Goal: Task Accomplishment & Management: Complete application form

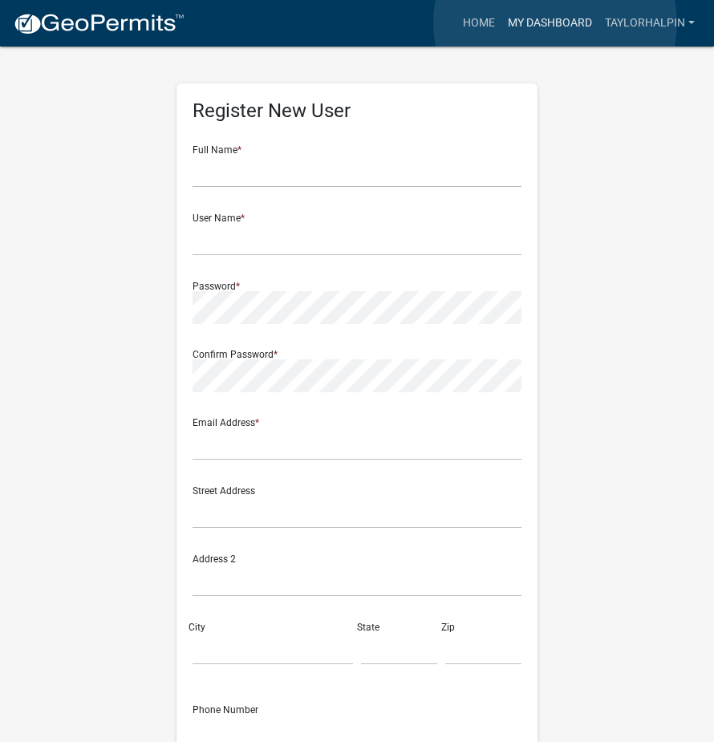
click at [555, 22] on link "My Dashboard" at bounding box center [549, 23] width 97 height 30
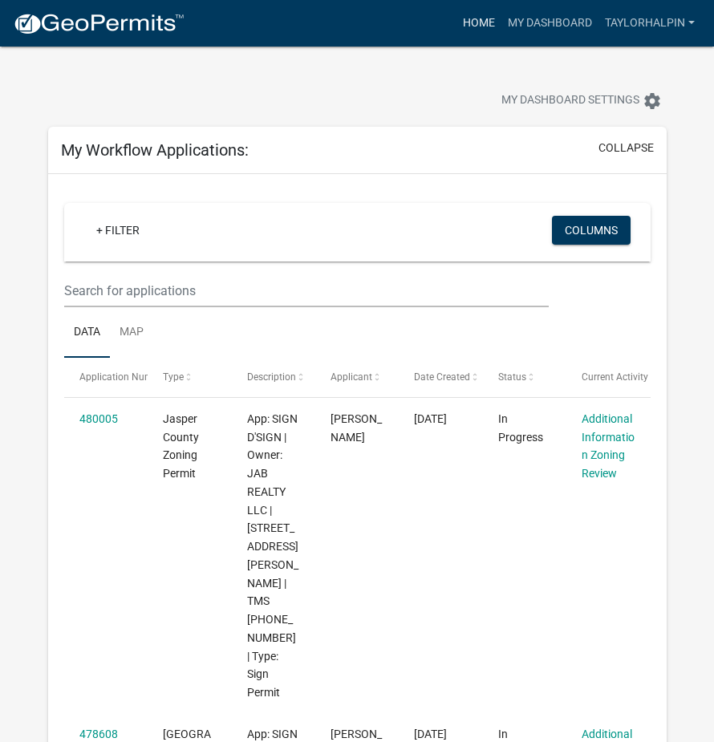
click at [480, 23] on link "Home" at bounding box center [478, 23] width 45 height 30
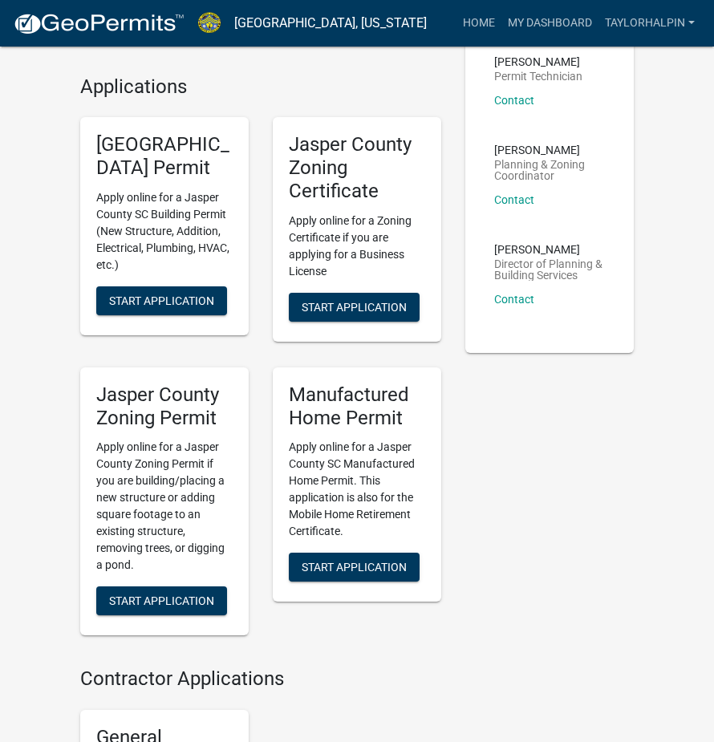
scroll to position [481, 0]
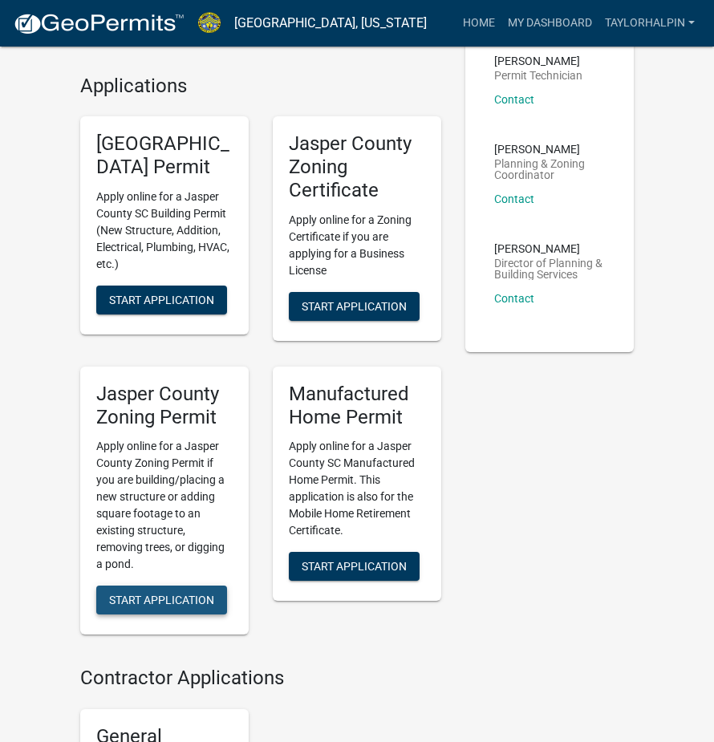
click at [171, 594] on span "Start Application" at bounding box center [161, 600] width 105 height 13
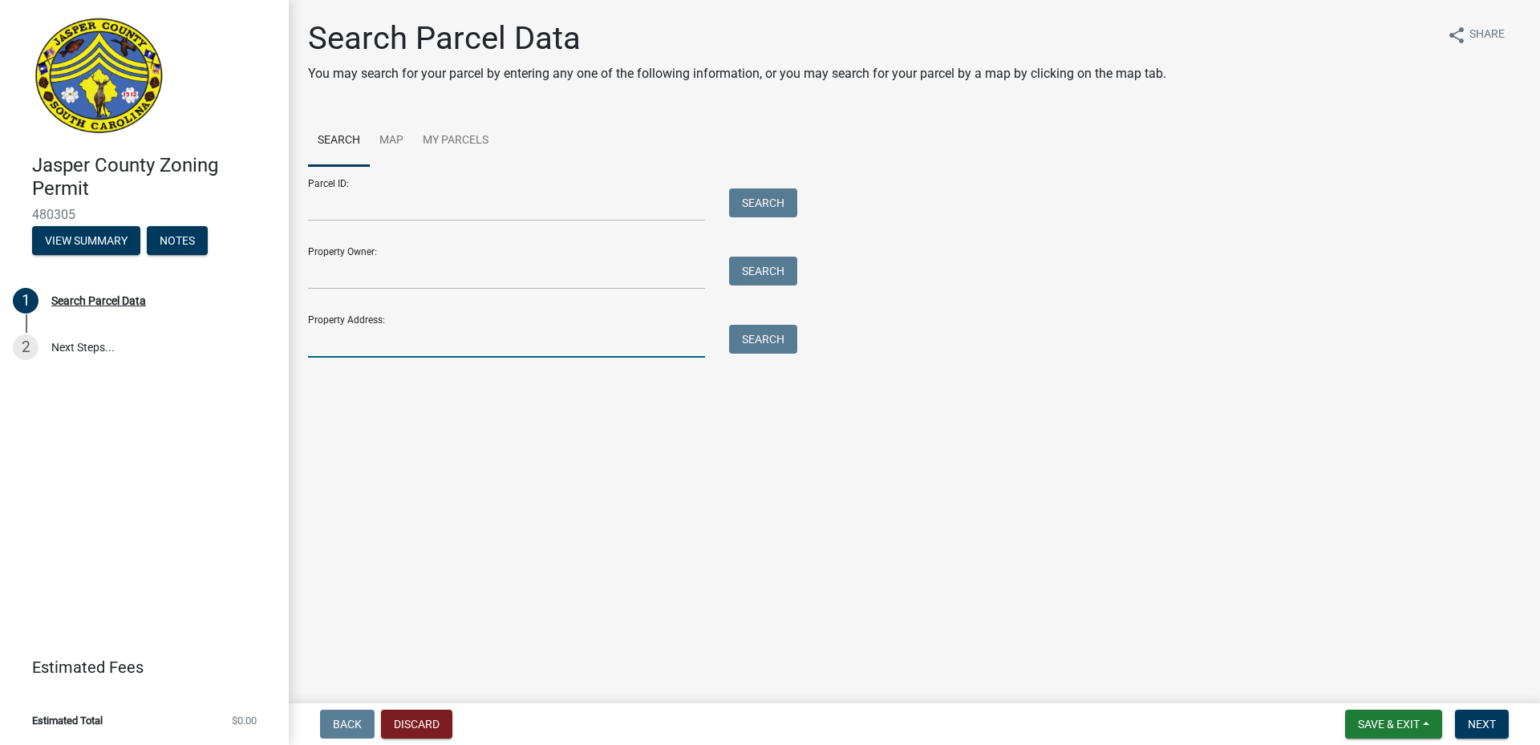
drag, startPoint x: 378, startPoint y: 346, endPoint x: 387, endPoint y: 340, distance: 10.9
click at [381, 343] on input "Property Address:" at bounding box center [506, 341] width 397 height 33
paste input "[STREET_ADDRESS]"
click at [713, 335] on button "Search" at bounding box center [763, 339] width 68 height 29
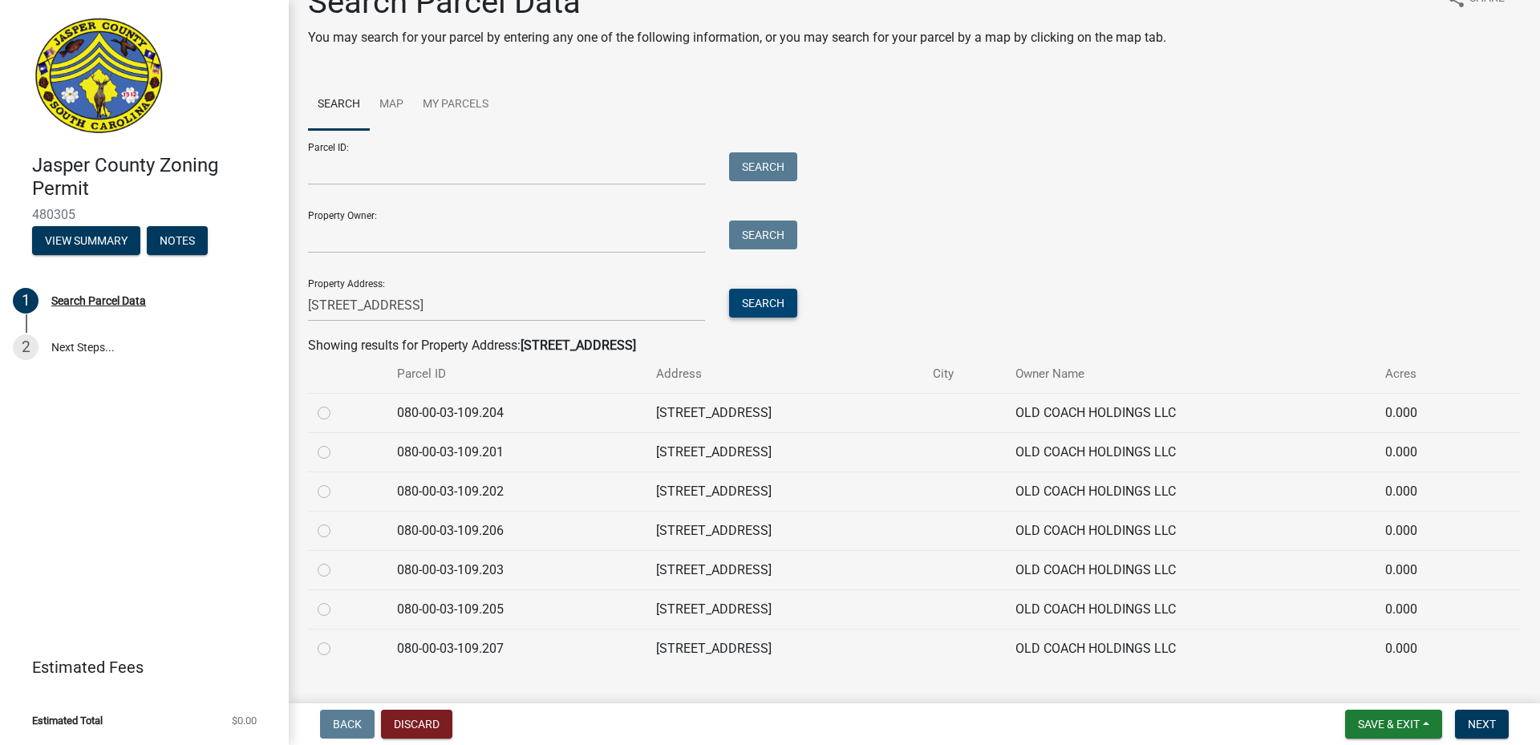
scroll to position [70, 0]
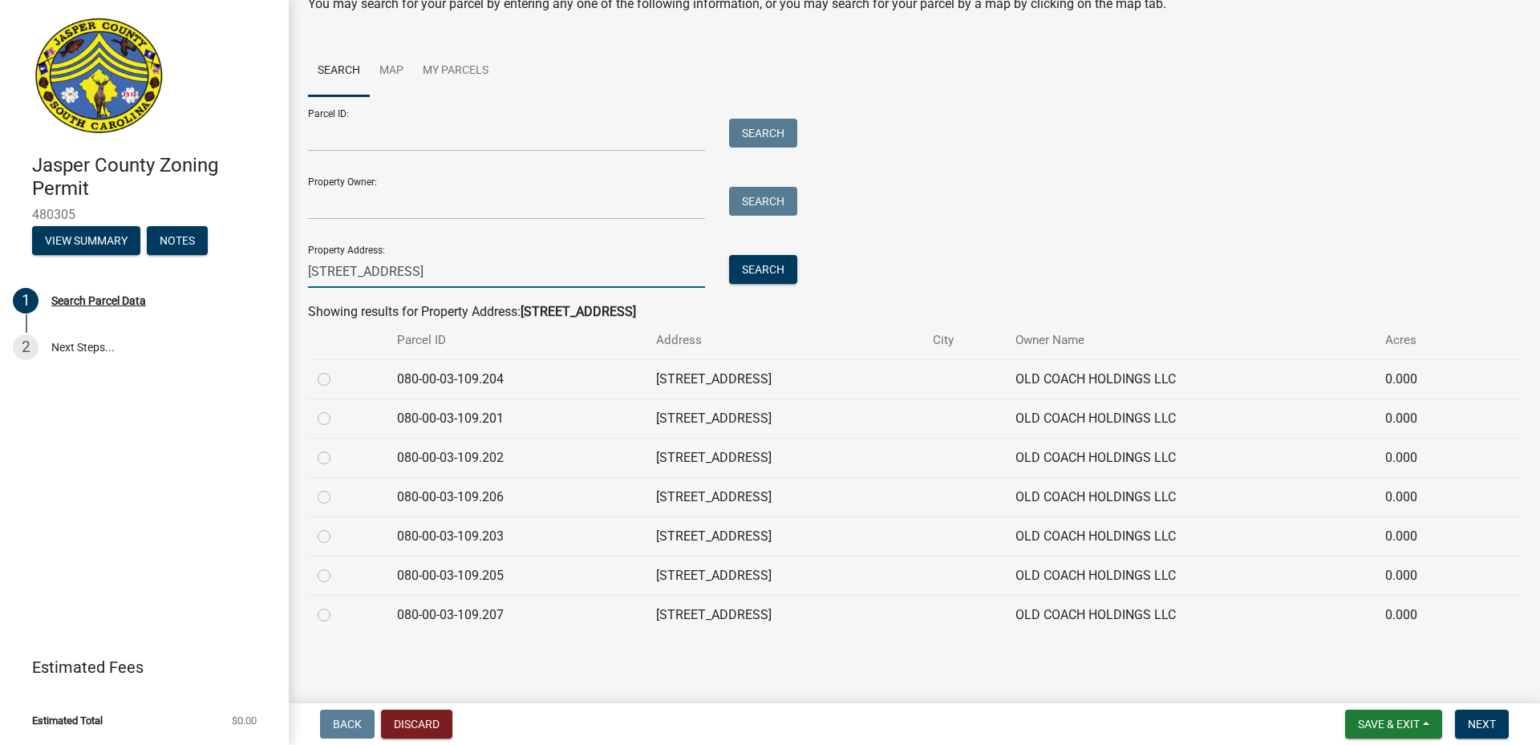
click at [485, 268] on input "[STREET_ADDRESS]" at bounding box center [506, 271] width 397 height 33
type input "[STREET_ADDRESS]"
type input "[PERSON_NAME], Old Coach Holdings, LLC"
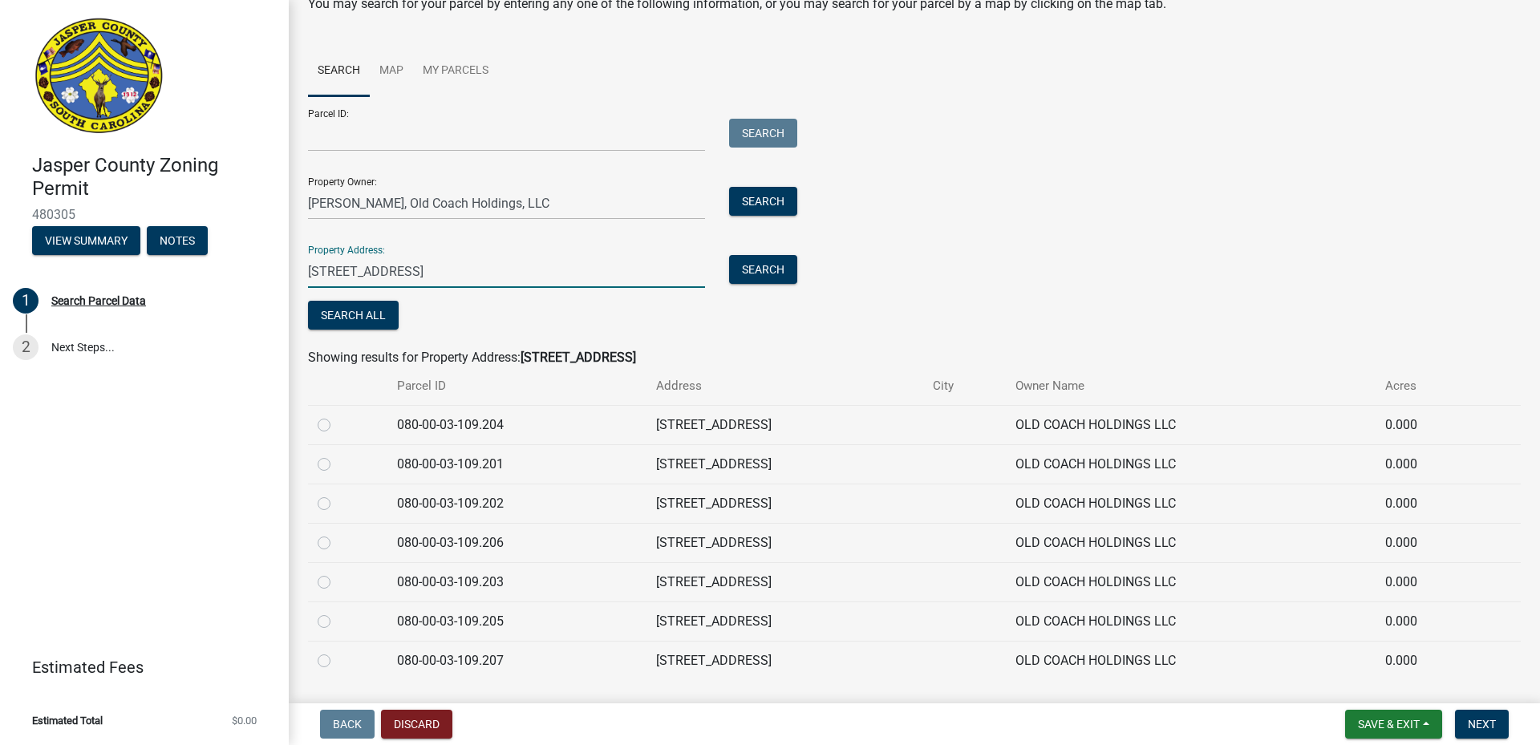
click at [531, 265] on input "[STREET_ADDRESS]" at bounding box center [506, 271] width 397 height 33
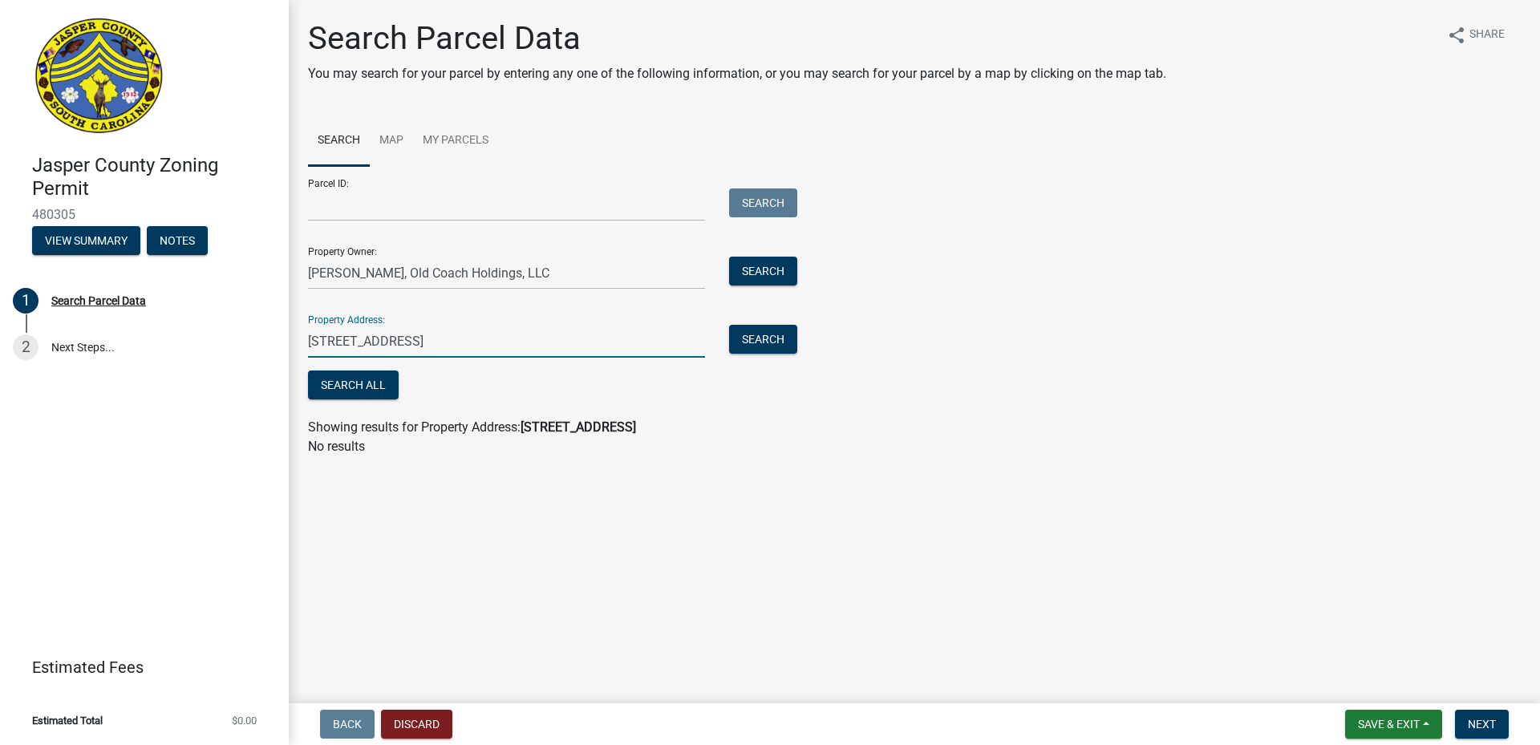
type input "[STREET_ADDRESS]"
click at [713, 358] on form "Parcel ID: Search Property Owner: [PERSON_NAME], Old Coach Holdings, LLC Search…" at bounding box center [548, 284] width 481 height 237
click at [713, 342] on button "Search" at bounding box center [763, 339] width 68 height 29
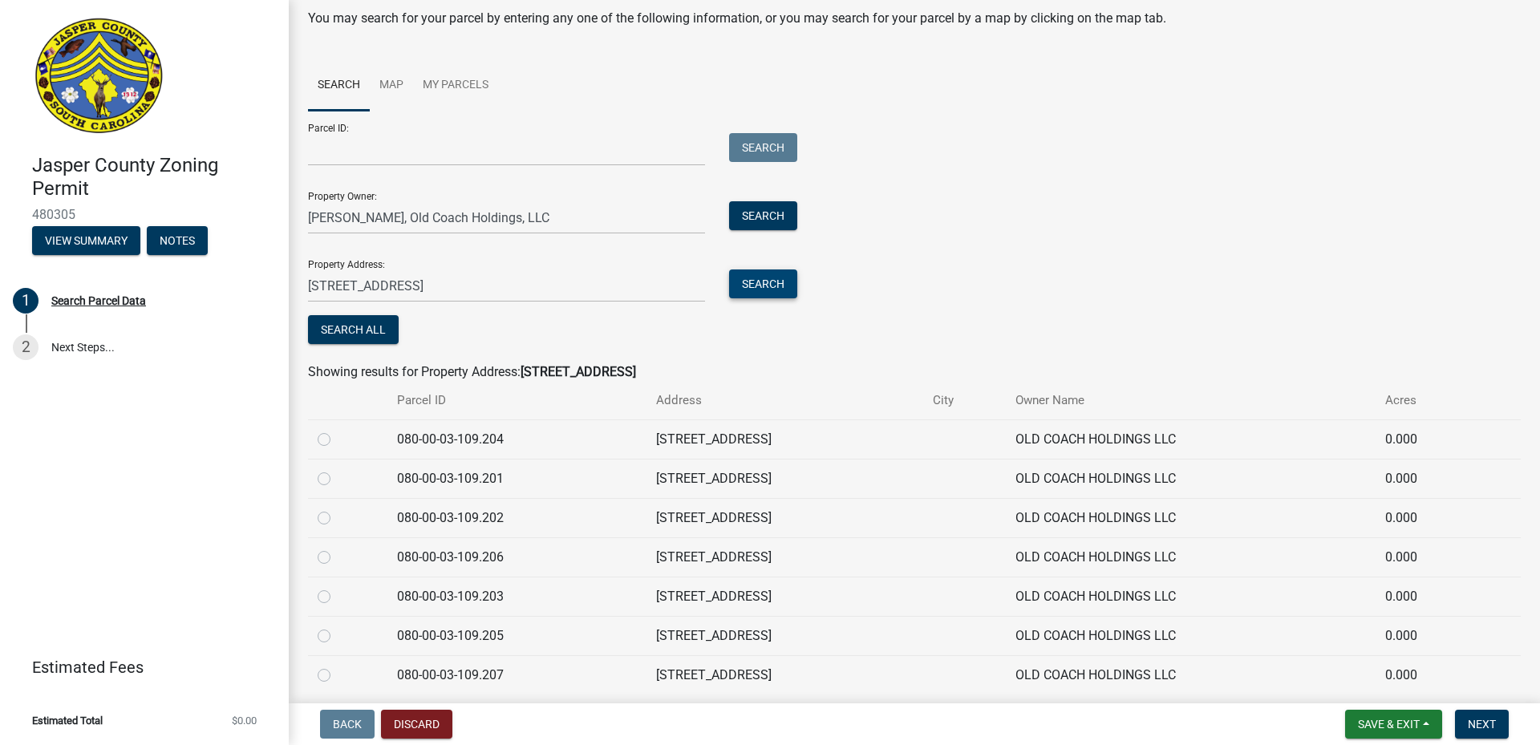
scroll to position [115, 0]
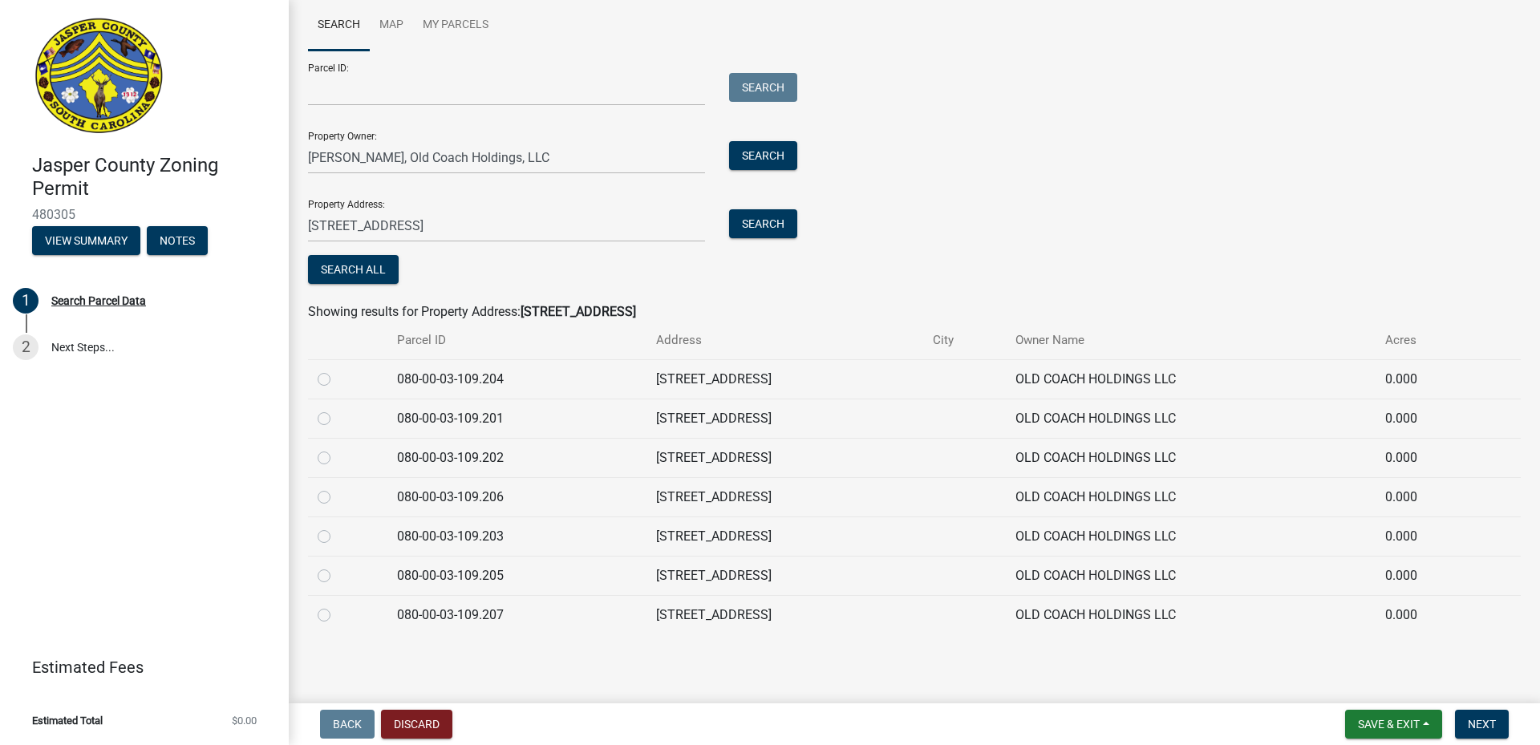
click at [337, 527] on label at bounding box center [337, 527] width 0 height 0
click at [337, 537] on input "radio" at bounding box center [342, 532] width 10 height 10
radio input "true"
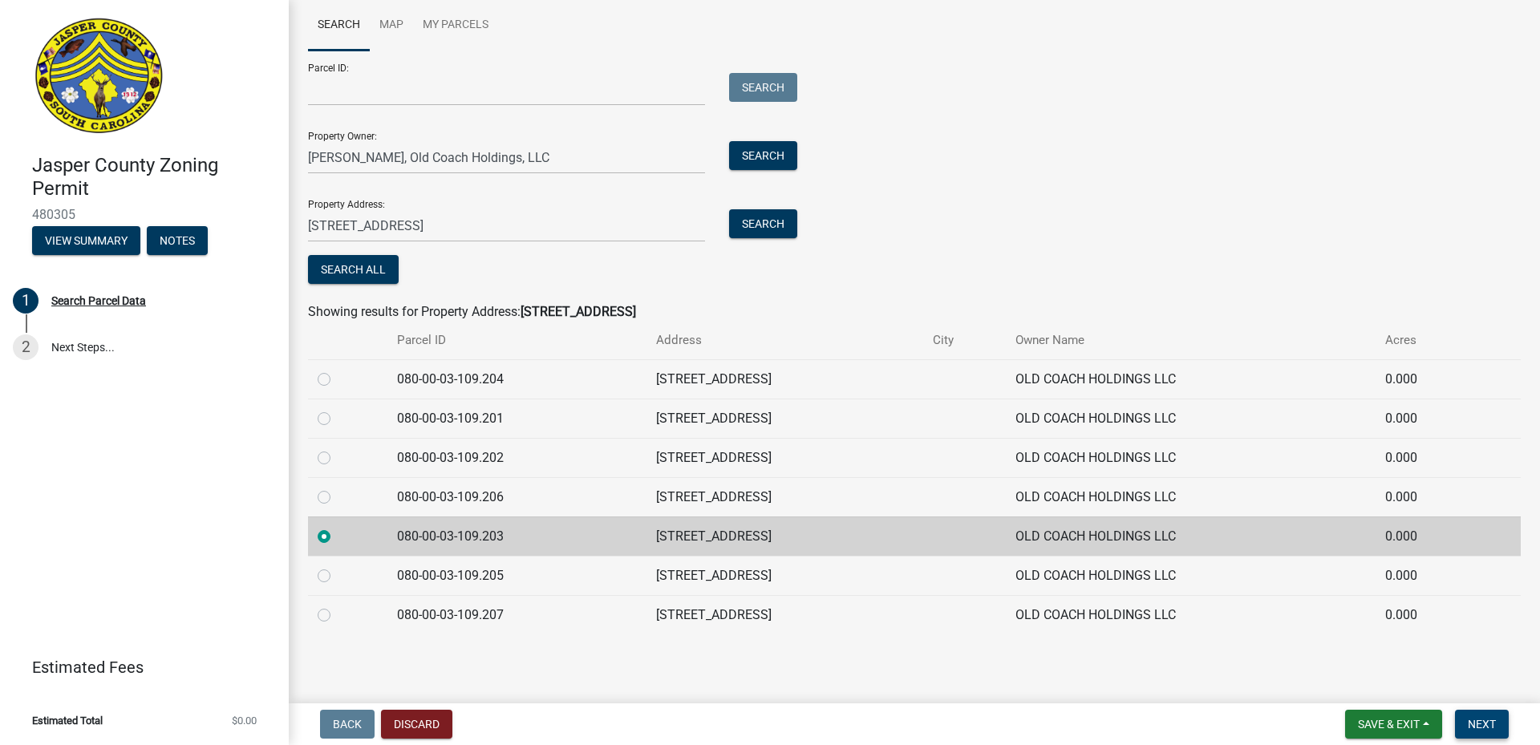
click at [713, 723] on span "Next" at bounding box center [1482, 724] width 28 height 13
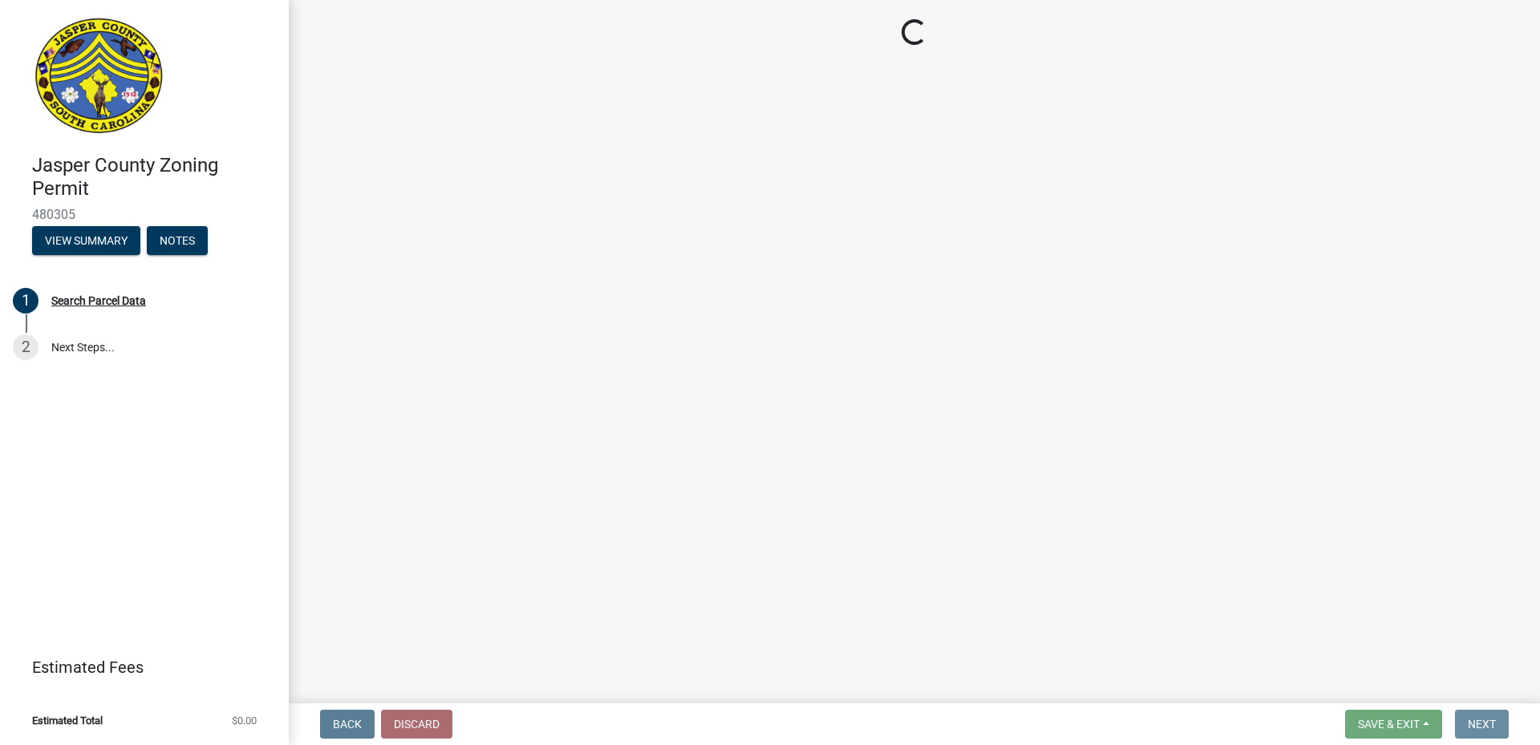
scroll to position [0, 0]
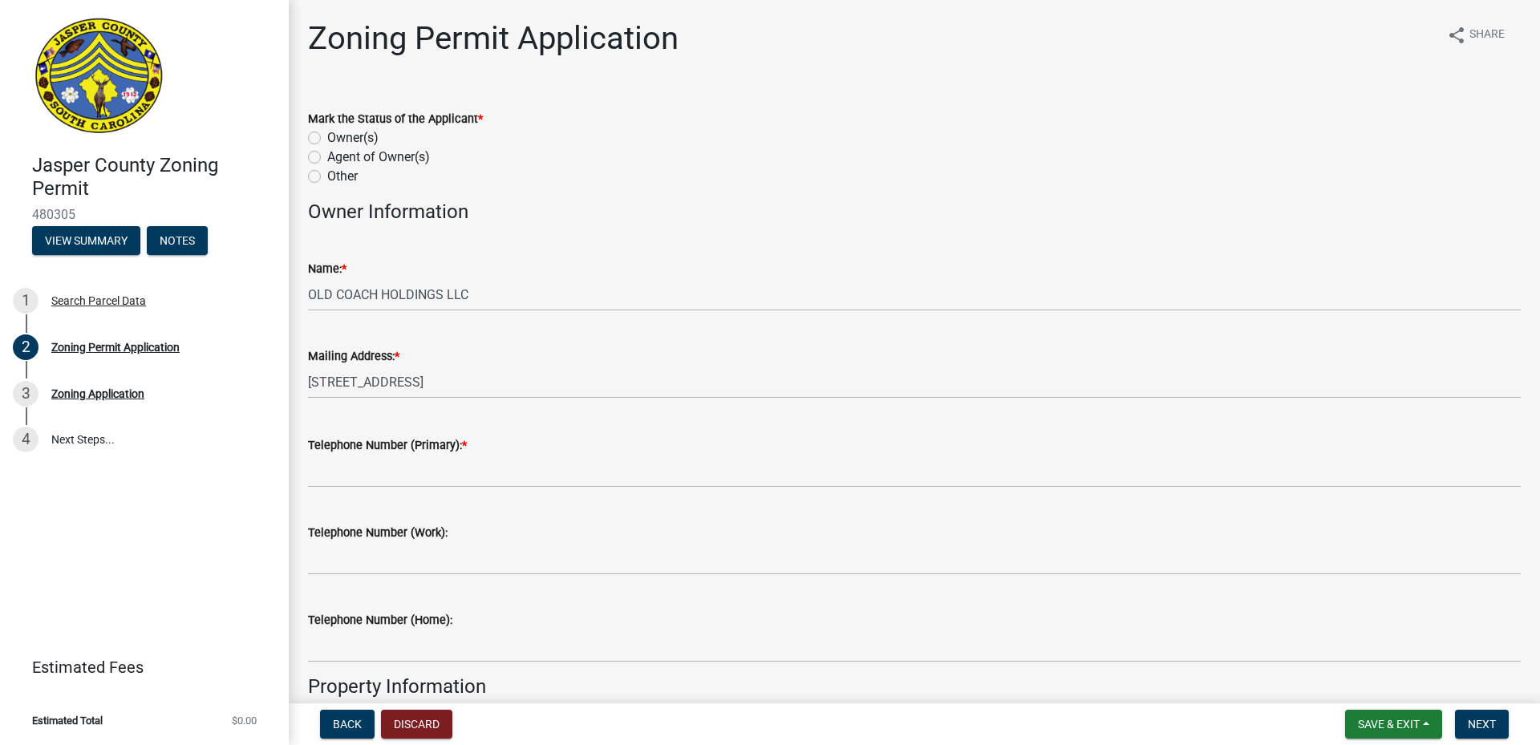
click at [327, 172] on label "Other" at bounding box center [342, 176] width 30 height 19
click at [327, 172] on input "Other" at bounding box center [332, 172] width 10 height 10
radio input "true"
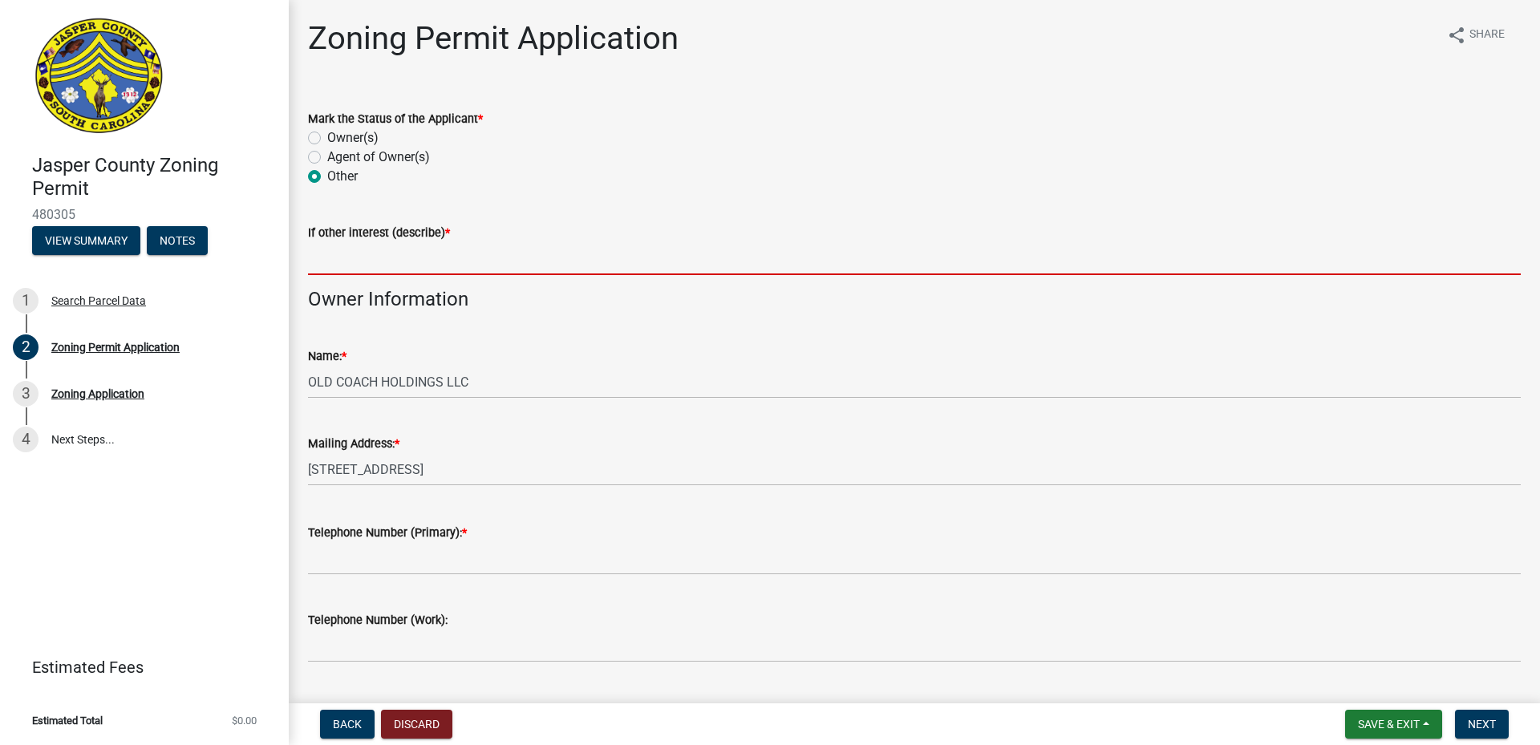
click at [387, 265] on input "If other interest (describe) *" at bounding box center [914, 258] width 1213 height 33
type input "APPLICANT"
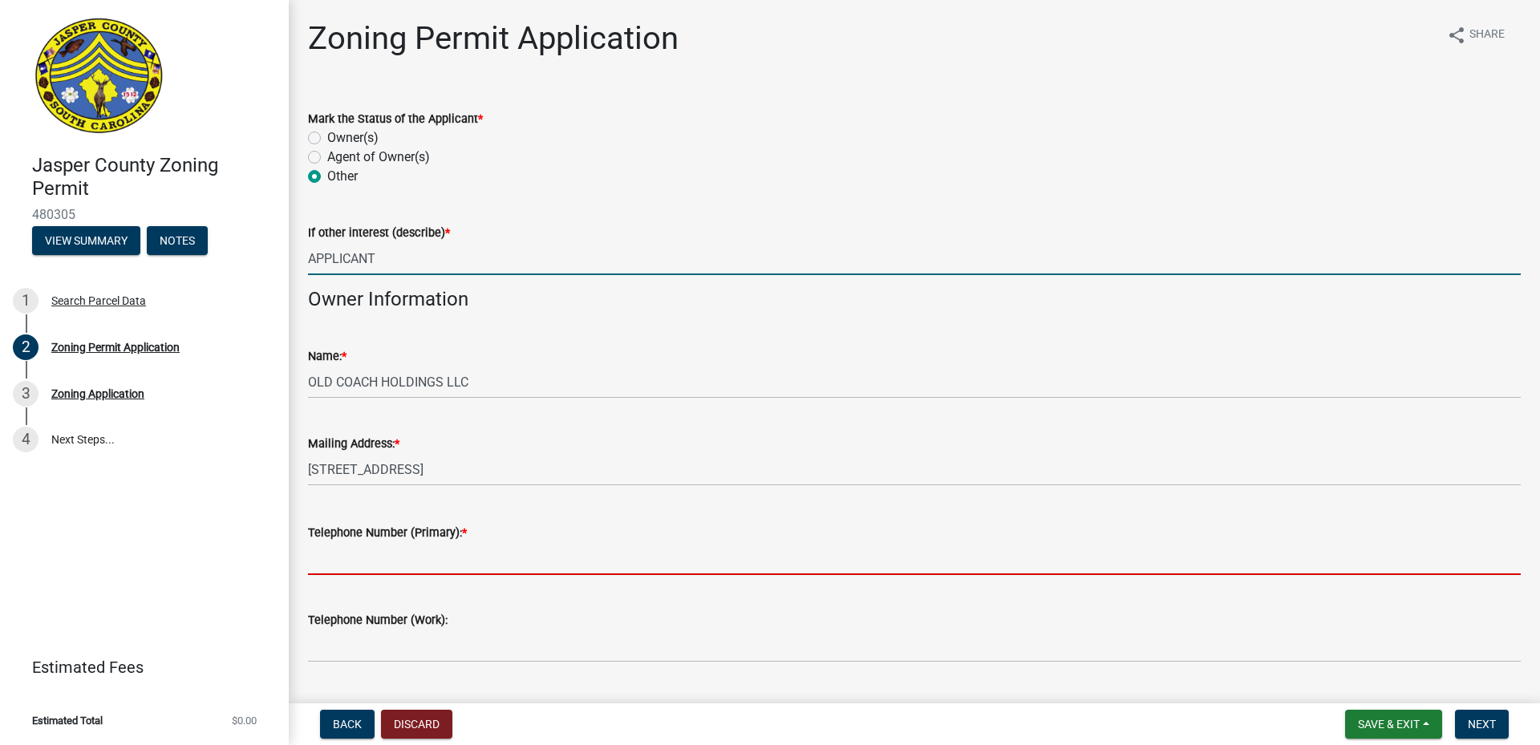
click at [459, 550] on input "Telephone Number (Primary): *" at bounding box center [914, 558] width 1213 height 33
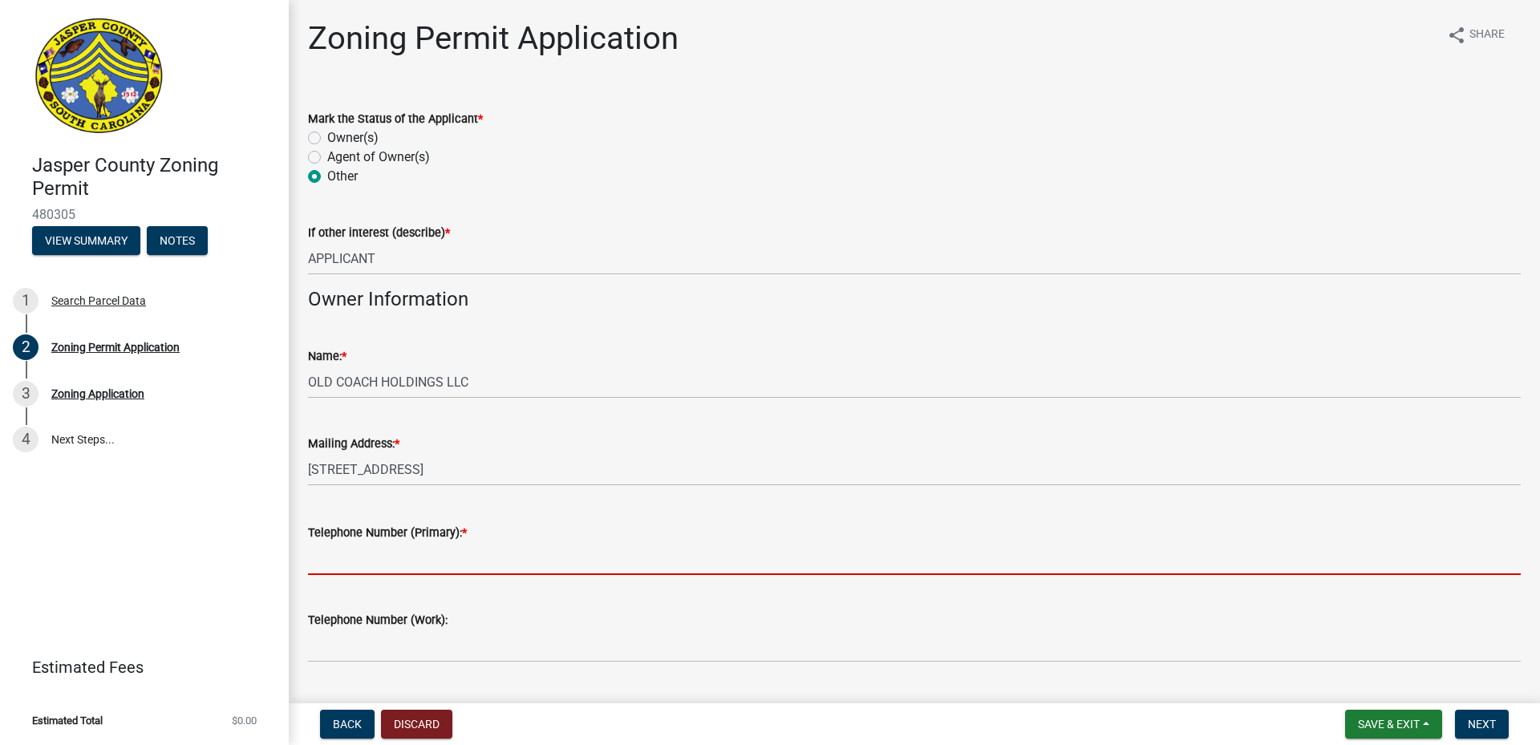
type input "8437577057"
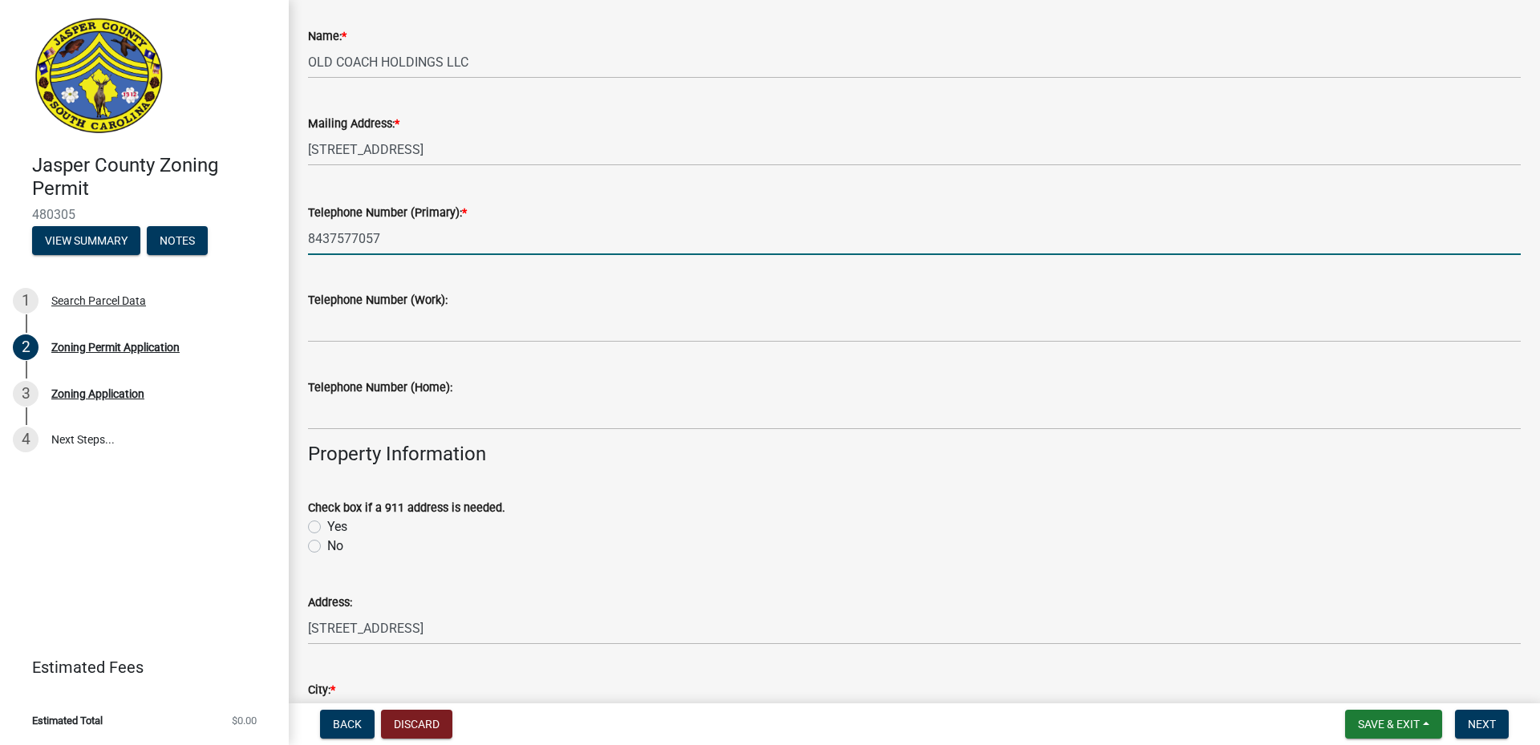
scroll to position [321, 0]
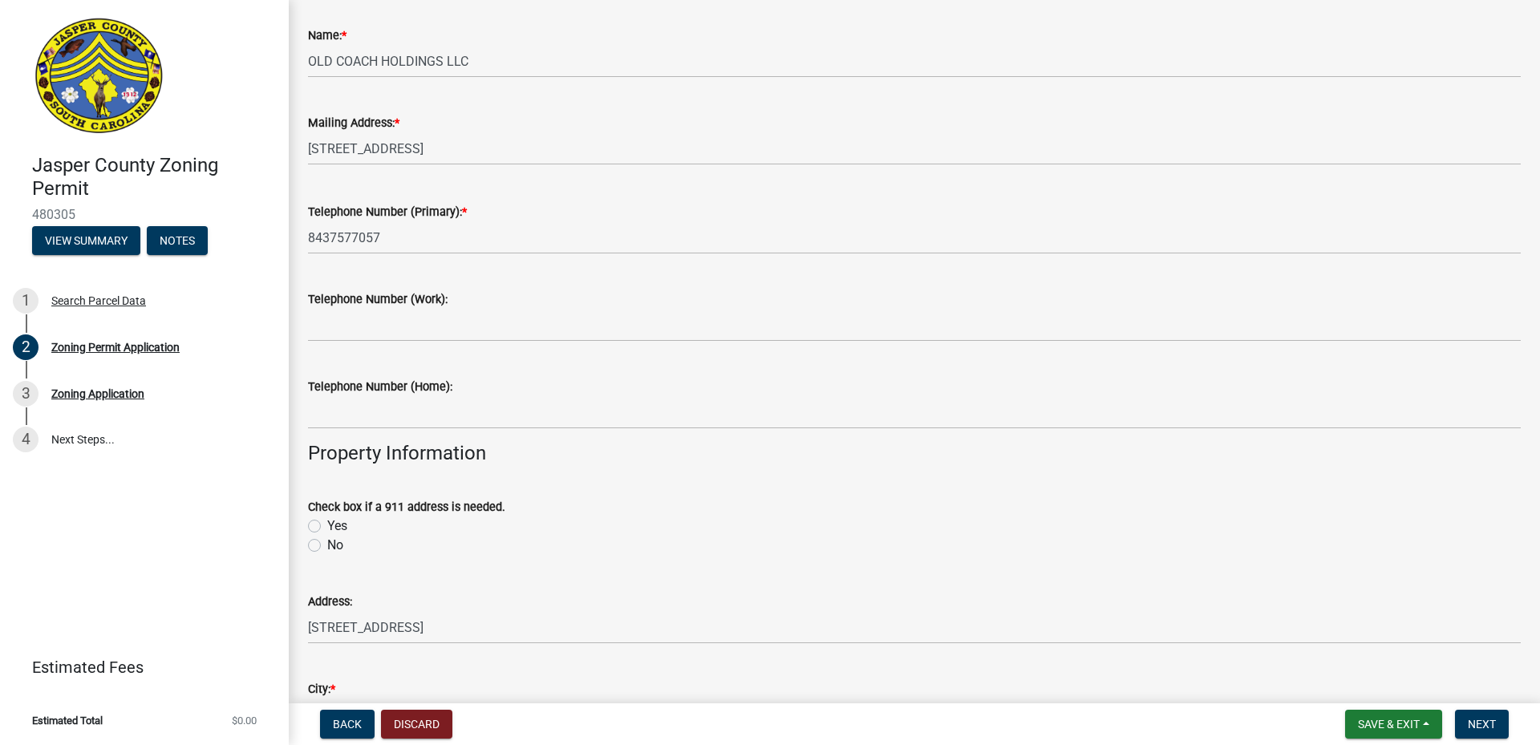
click at [327, 546] on label "No" at bounding box center [335, 545] width 16 height 19
click at [327, 546] on input "No" at bounding box center [332, 541] width 10 height 10
radio input "true"
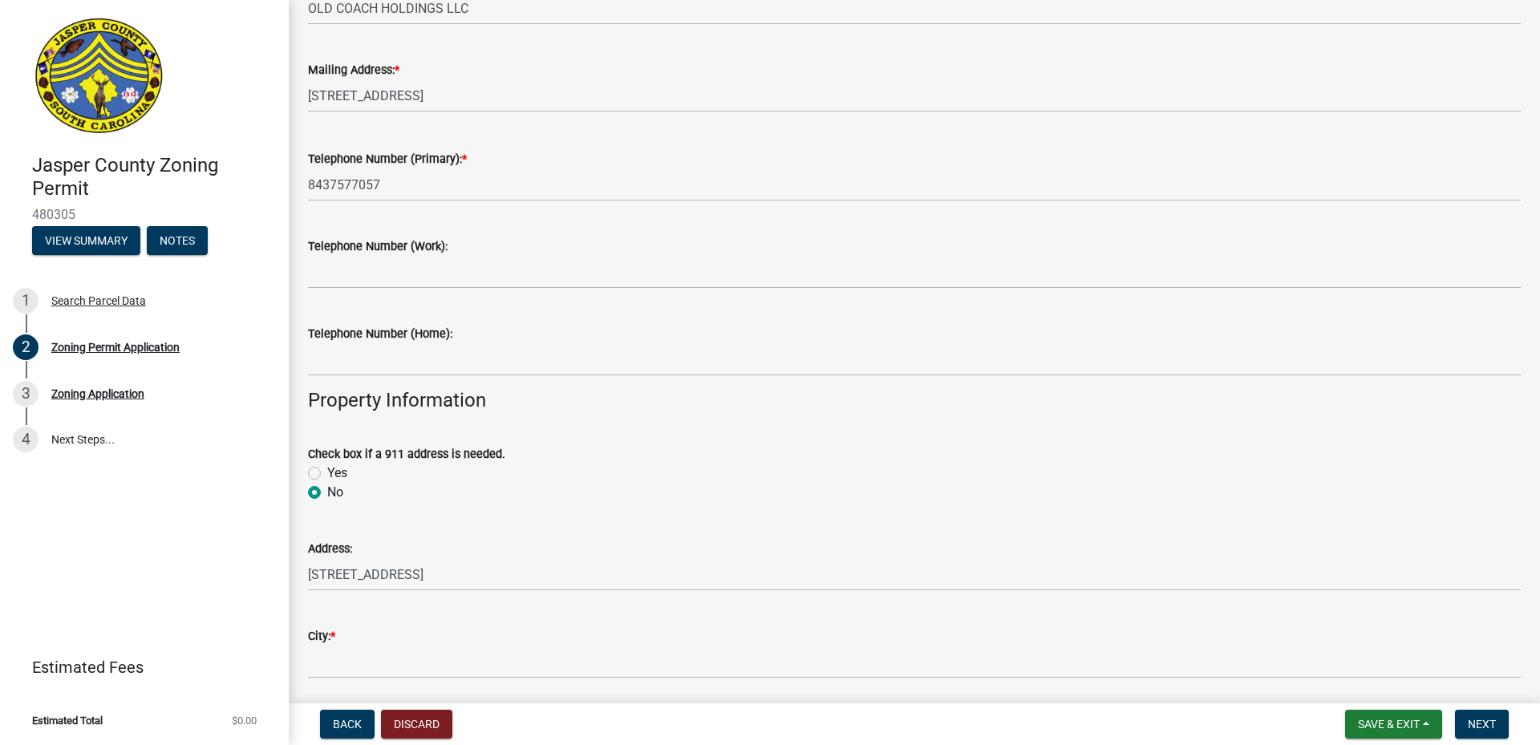
scroll to position [481, 0]
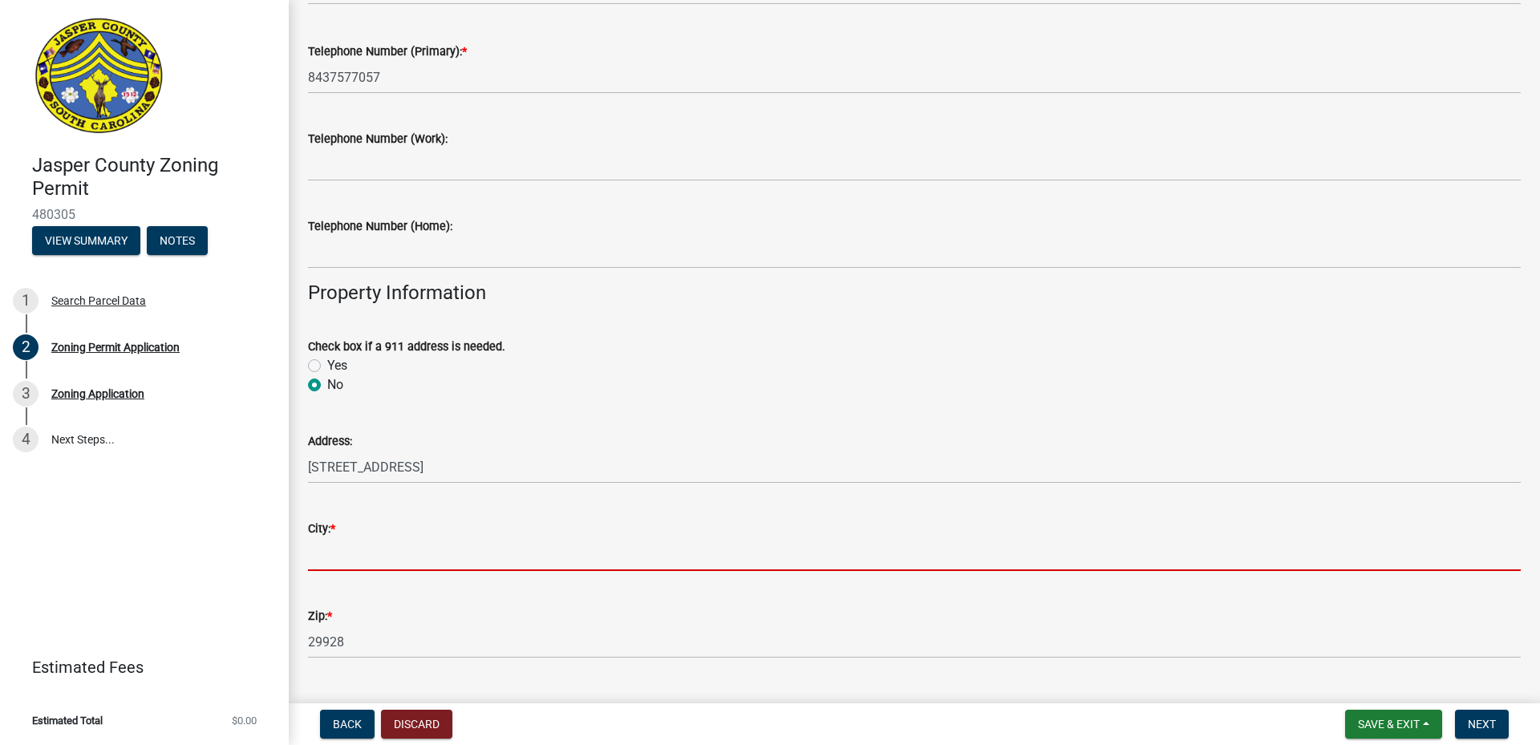
click at [451, 559] on input "City: *" at bounding box center [914, 554] width 1213 height 33
type input "Ridgeland"
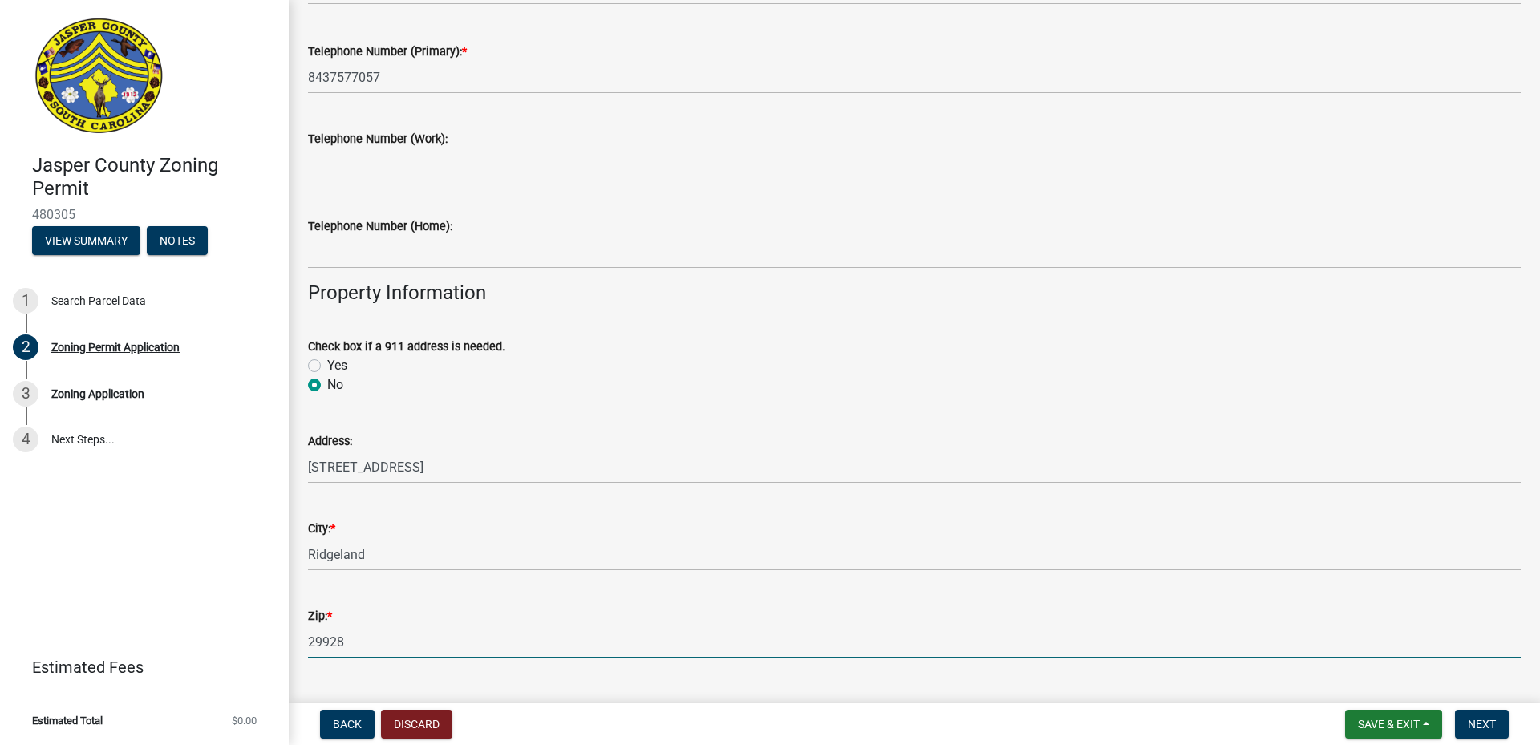
click at [370, 634] on input "29928" at bounding box center [914, 642] width 1213 height 33
click at [340, 646] on input "299" at bounding box center [914, 642] width 1213 height 33
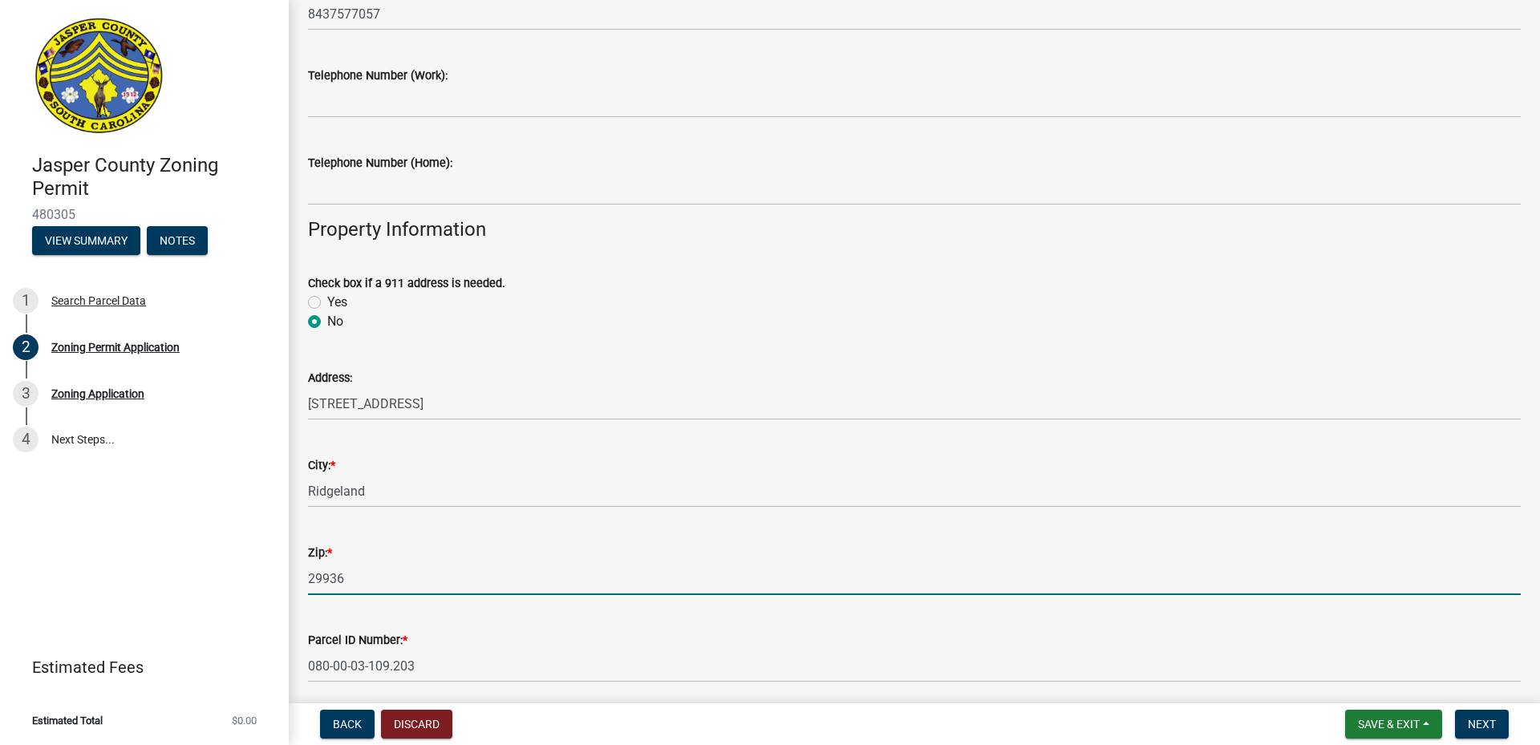
scroll to position [802, 0]
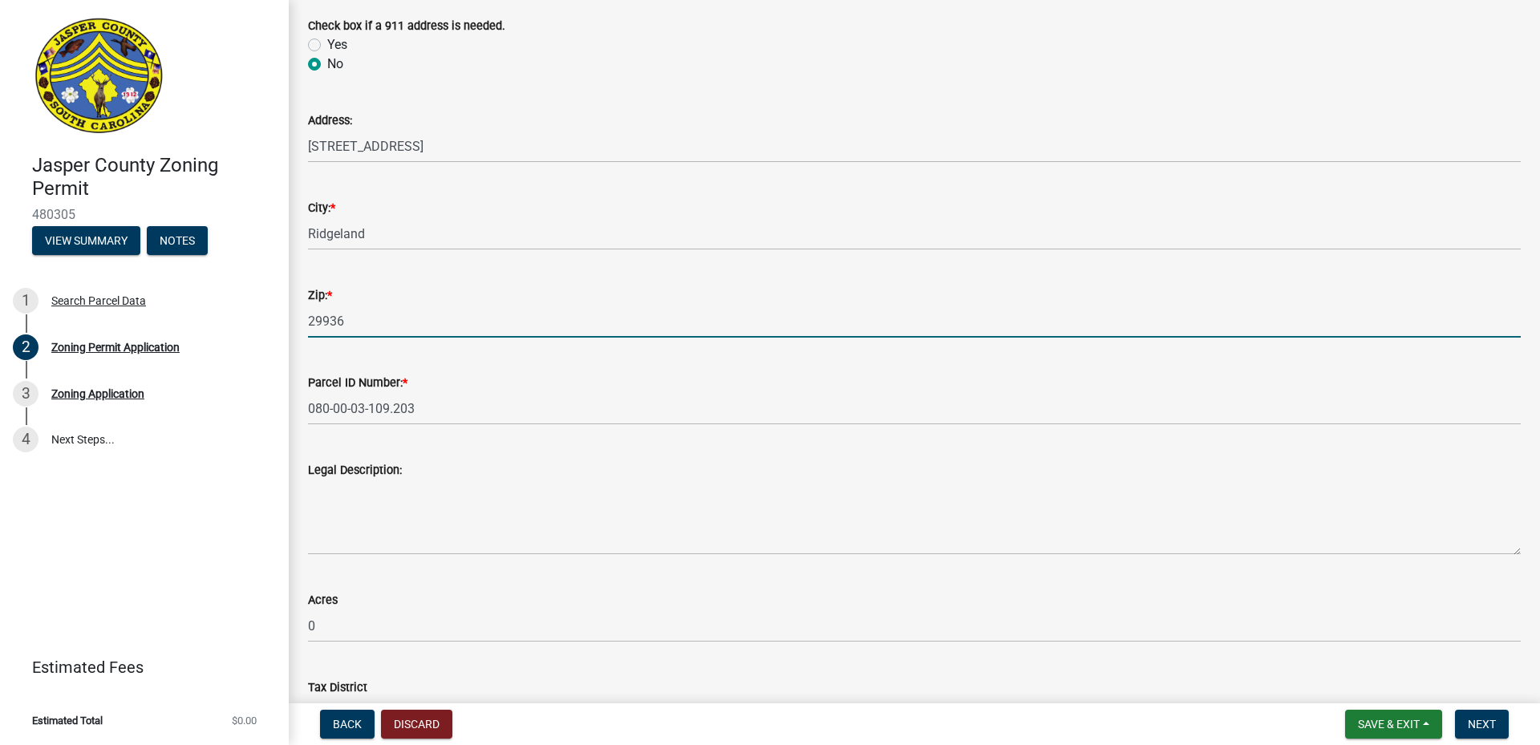
type input "29936"
click at [639, 457] on div "Legal Description:" at bounding box center [914, 496] width 1213 height 117
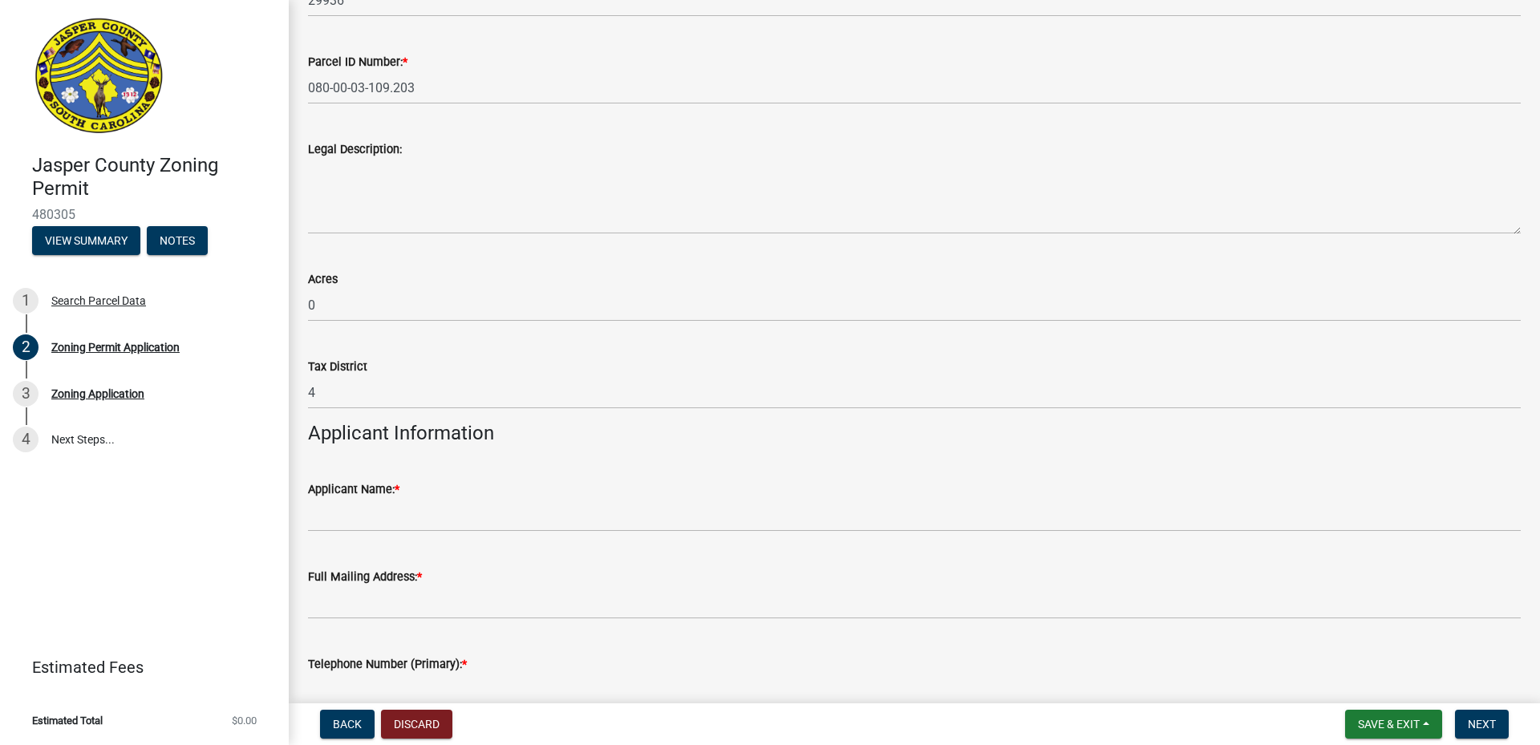
scroll to position [1203, 0]
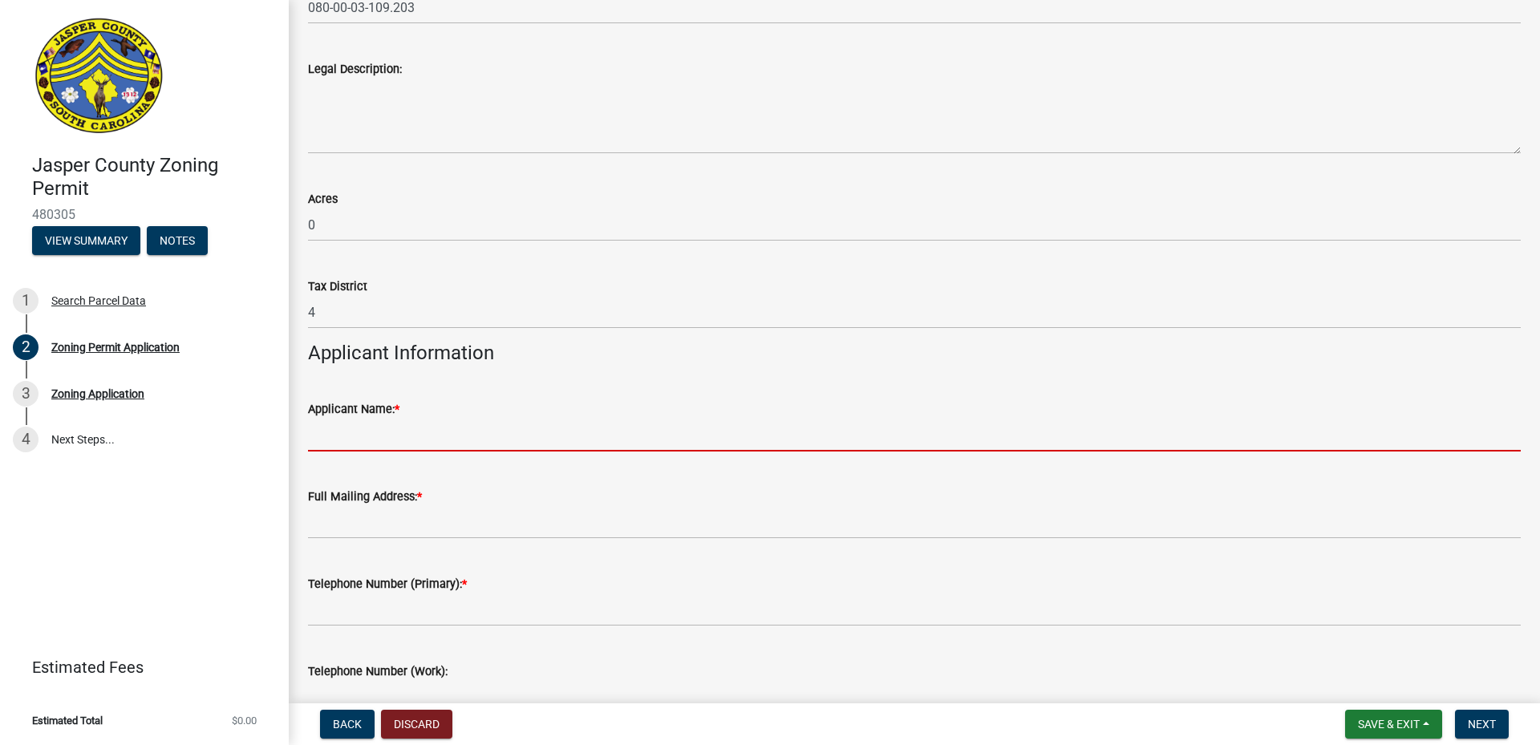
click at [512, 436] on input "Applicant Name: *" at bounding box center [914, 435] width 1213 height 33
type input "SIGN D'SIGN"
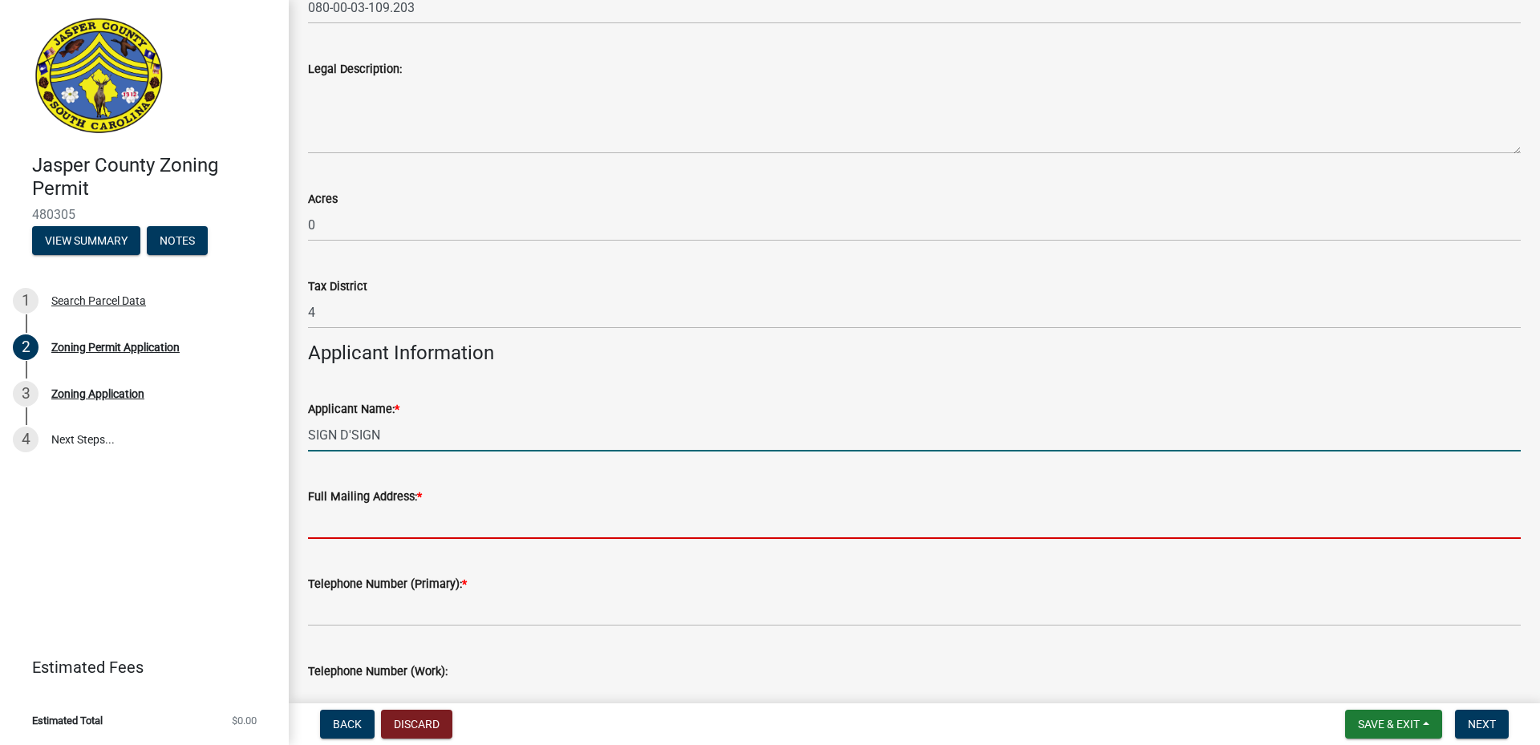
click at [500, 517] on input "Full Mailing Address: *" at bounding box center [914, 522] width 1213 height 33
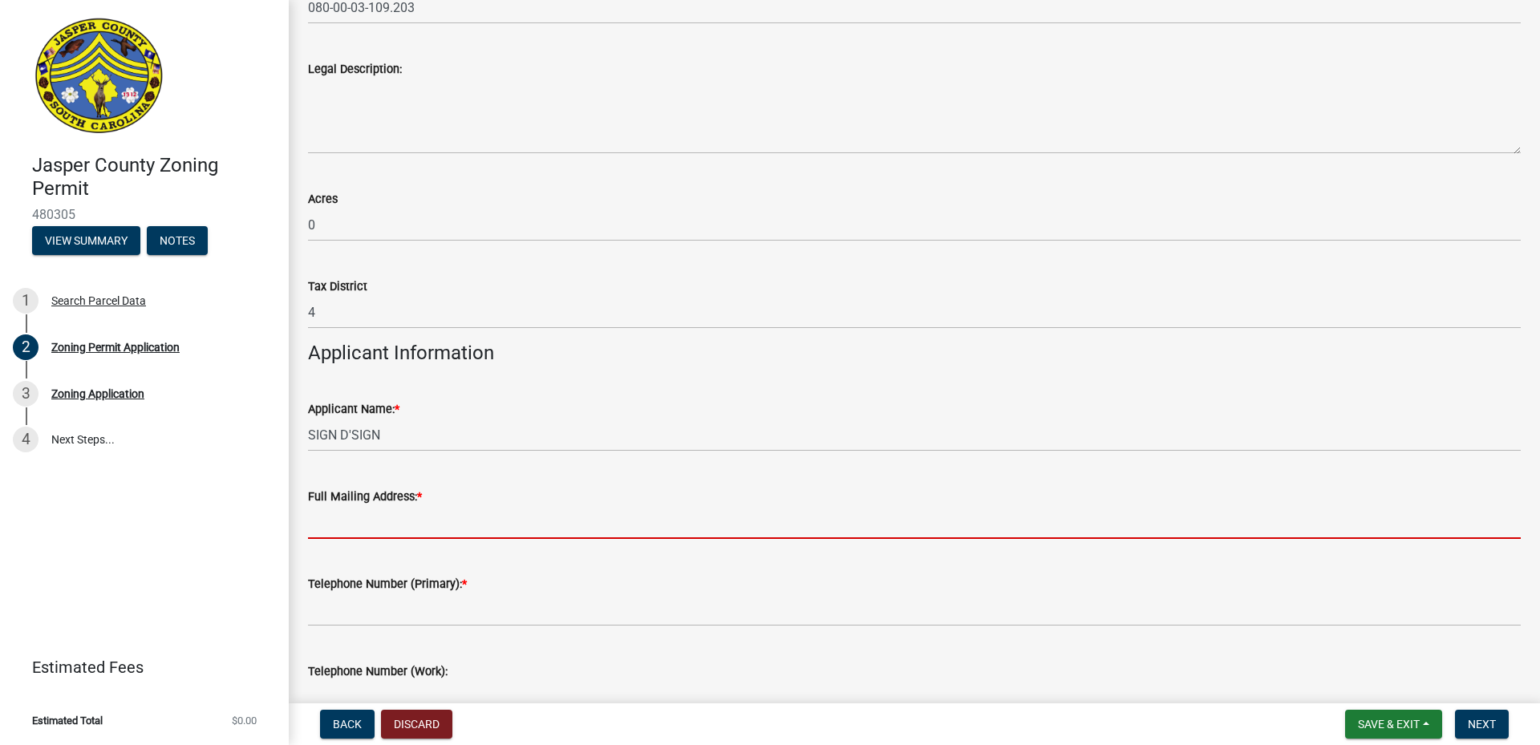
type input "[STREET_ADDRESS]"
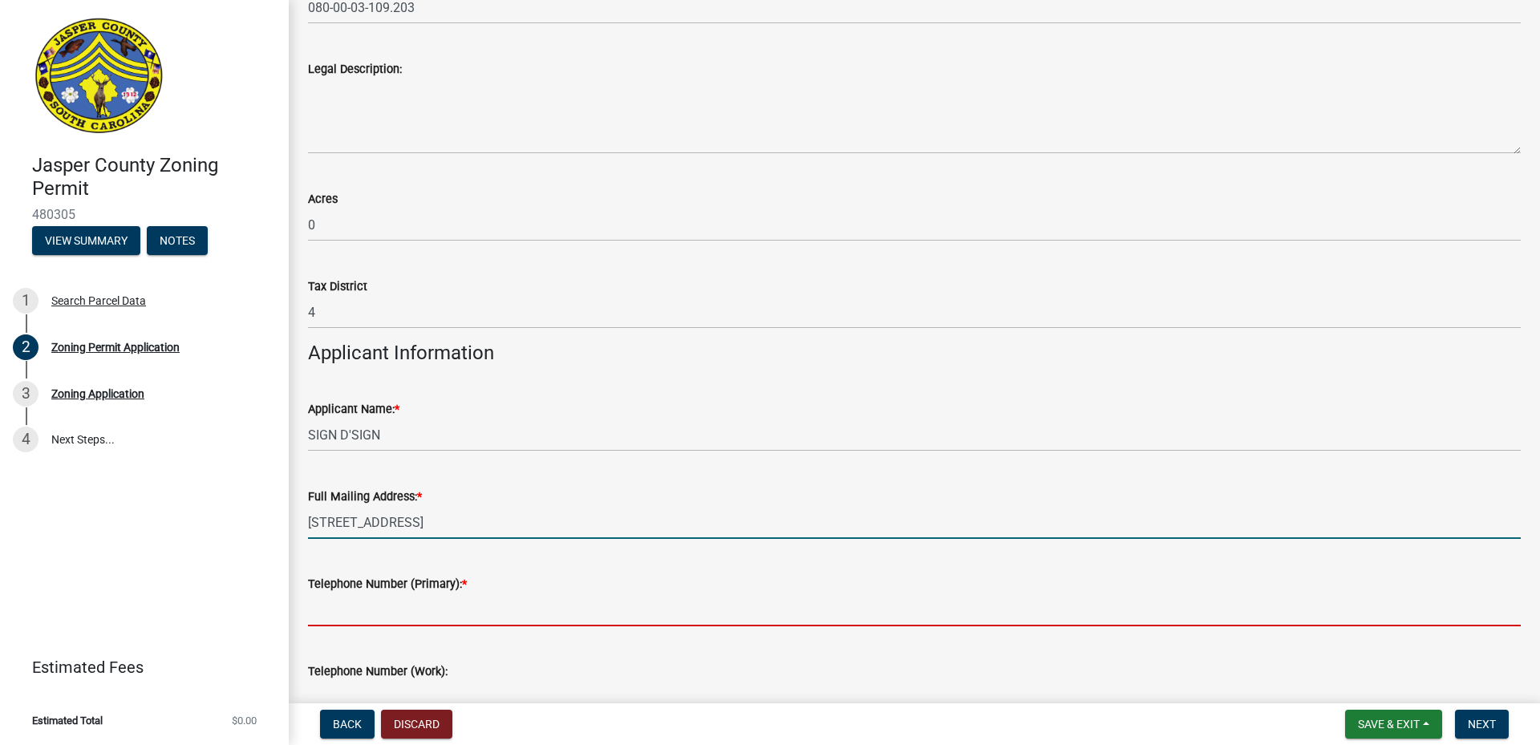
type input "8437577057"
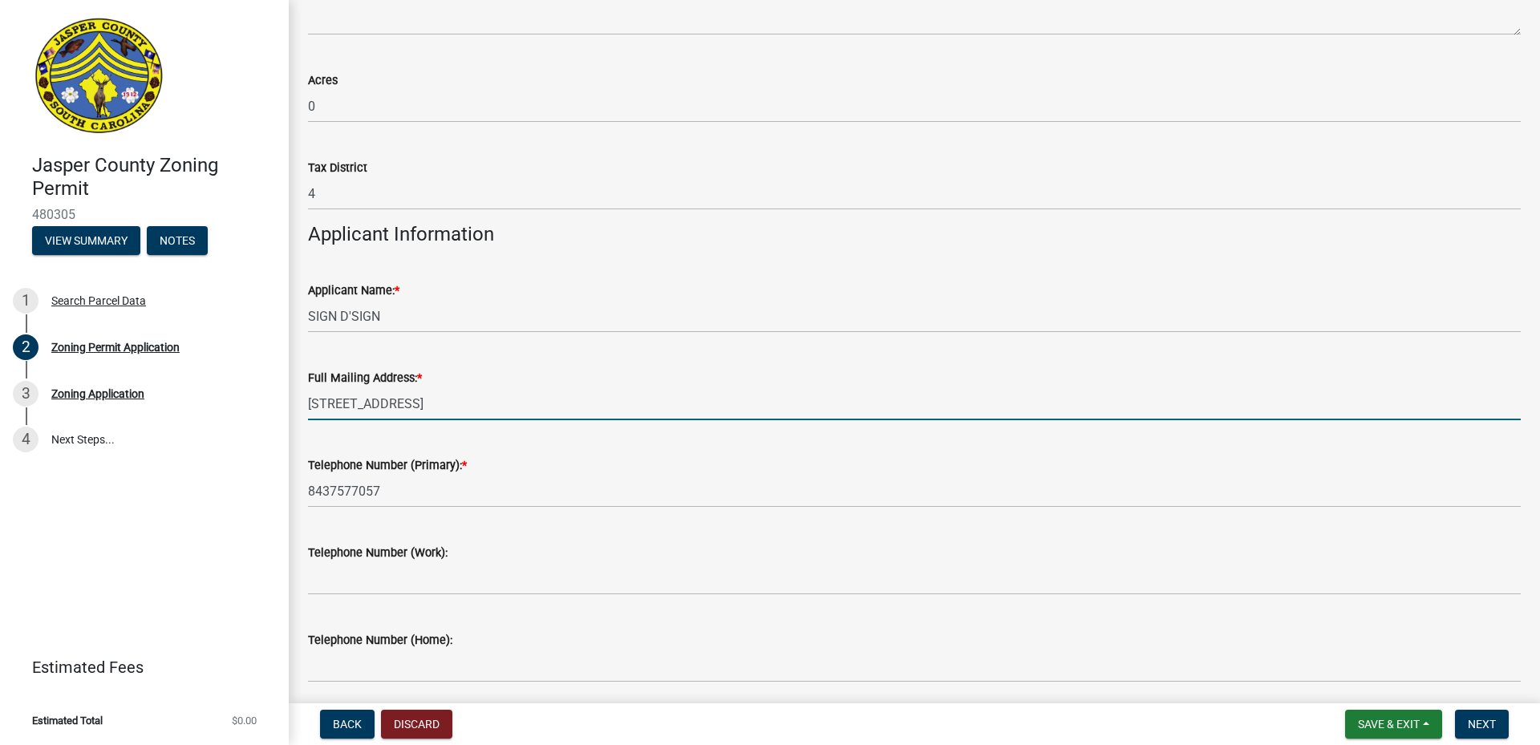
scroll to position [1364, 0]
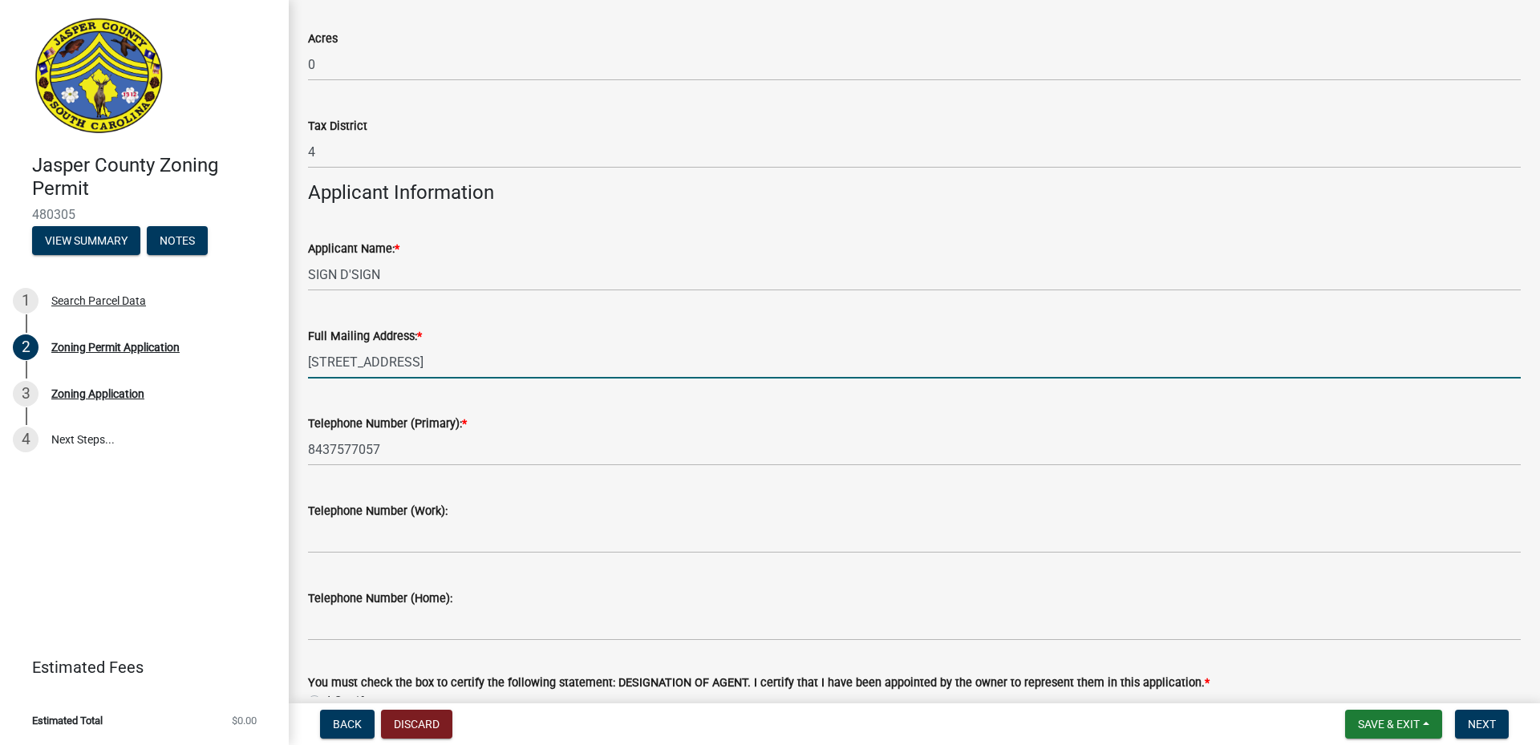
click at [509, 360] on input "[STREET_ADDRESS]" at bounding box center [914, 362] width 1213 height 33
type input "[STREET_ADDRESS]"
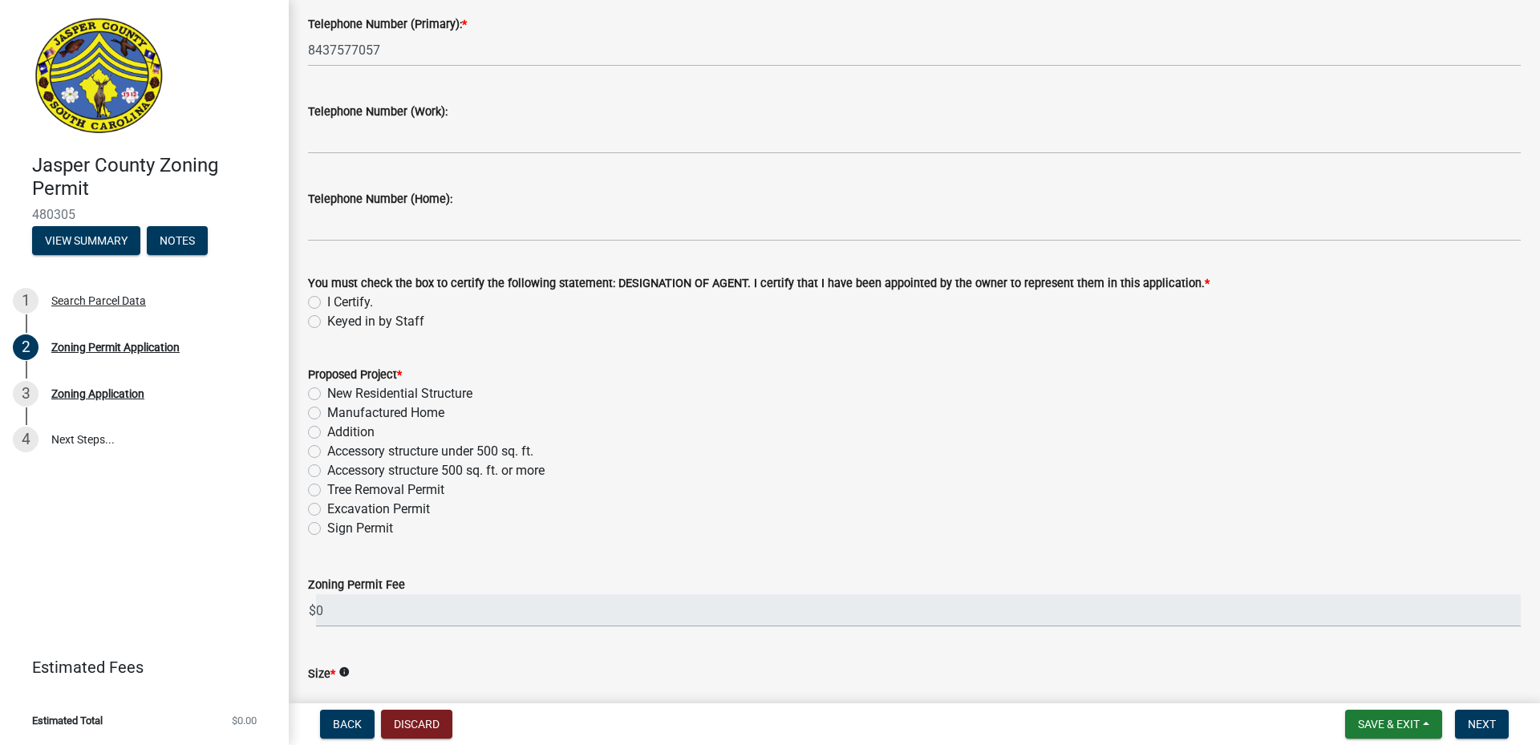
scroll to position [1765, 0]
click at [327, 296] on label "I Certify." at bounding box center [350, 300] width 46 height 19
click at [327, 296] on input "I Certify." at bounding box center [332, 296] width 10 height 10
radio input "true"
click at [327, 529] on label "Sign Permit" at bounding box center [360, 526] width 66 height 19
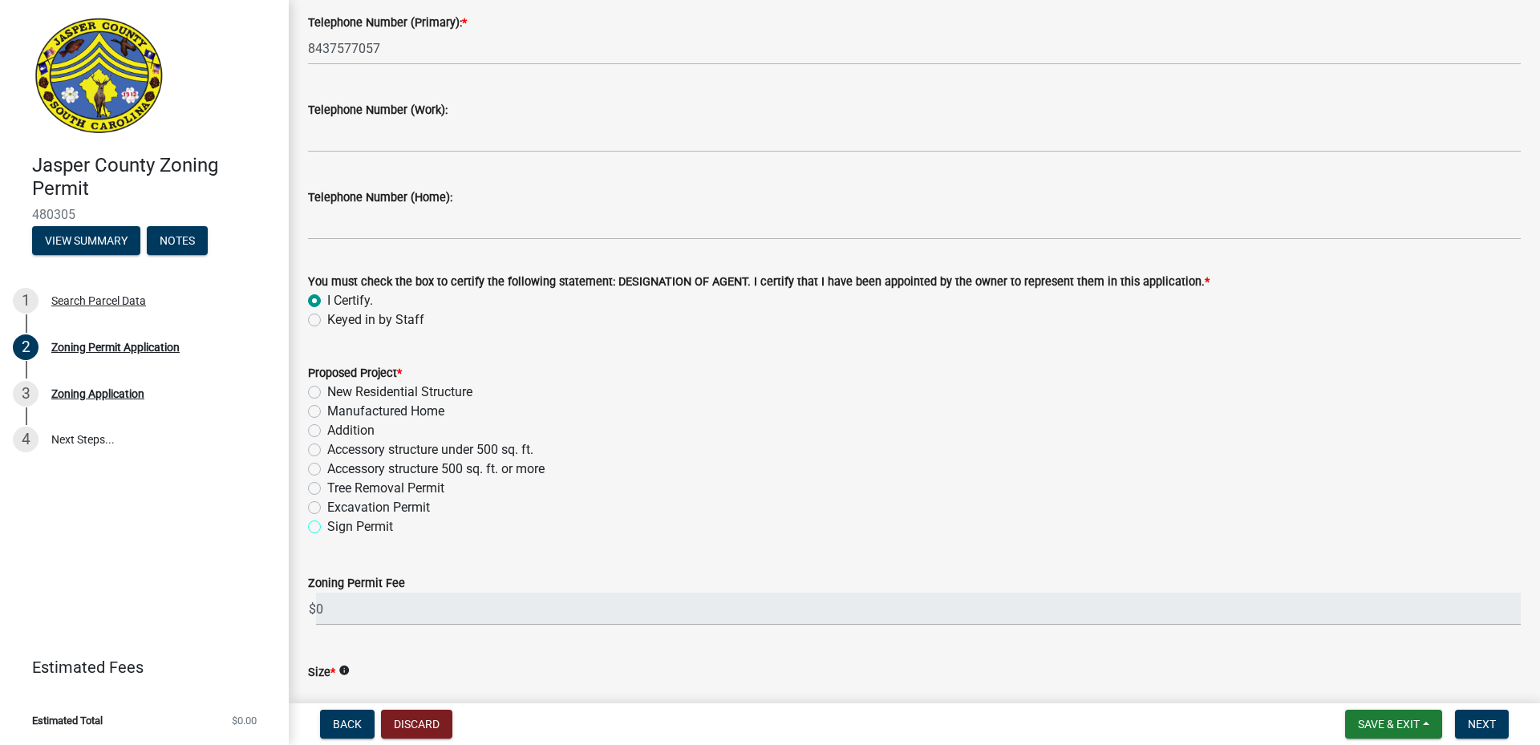
click at [327, 528] on input "Sign Permit" at bounding box center [332, 522] width 10 height 10
radio input "true"
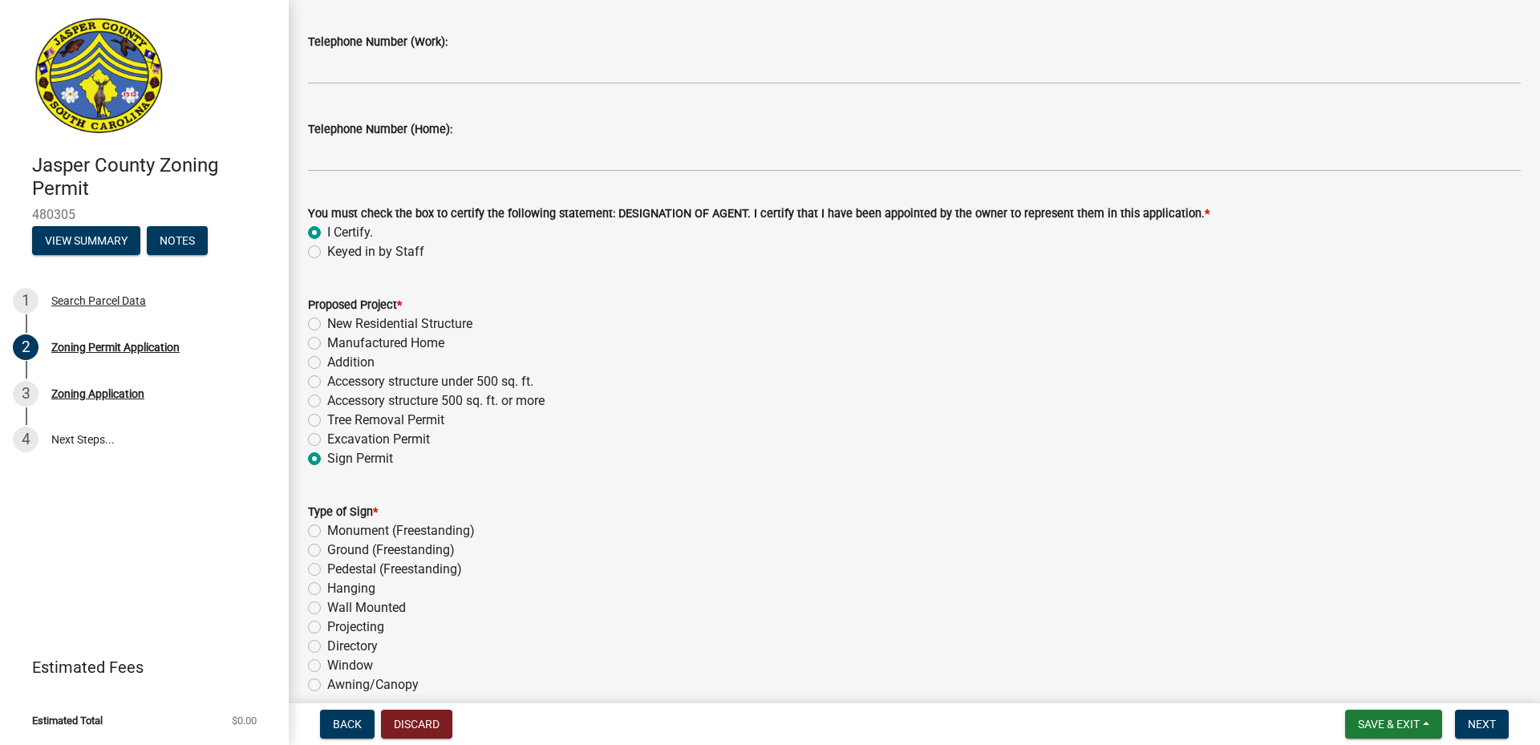
scroll to position [1925, 0]
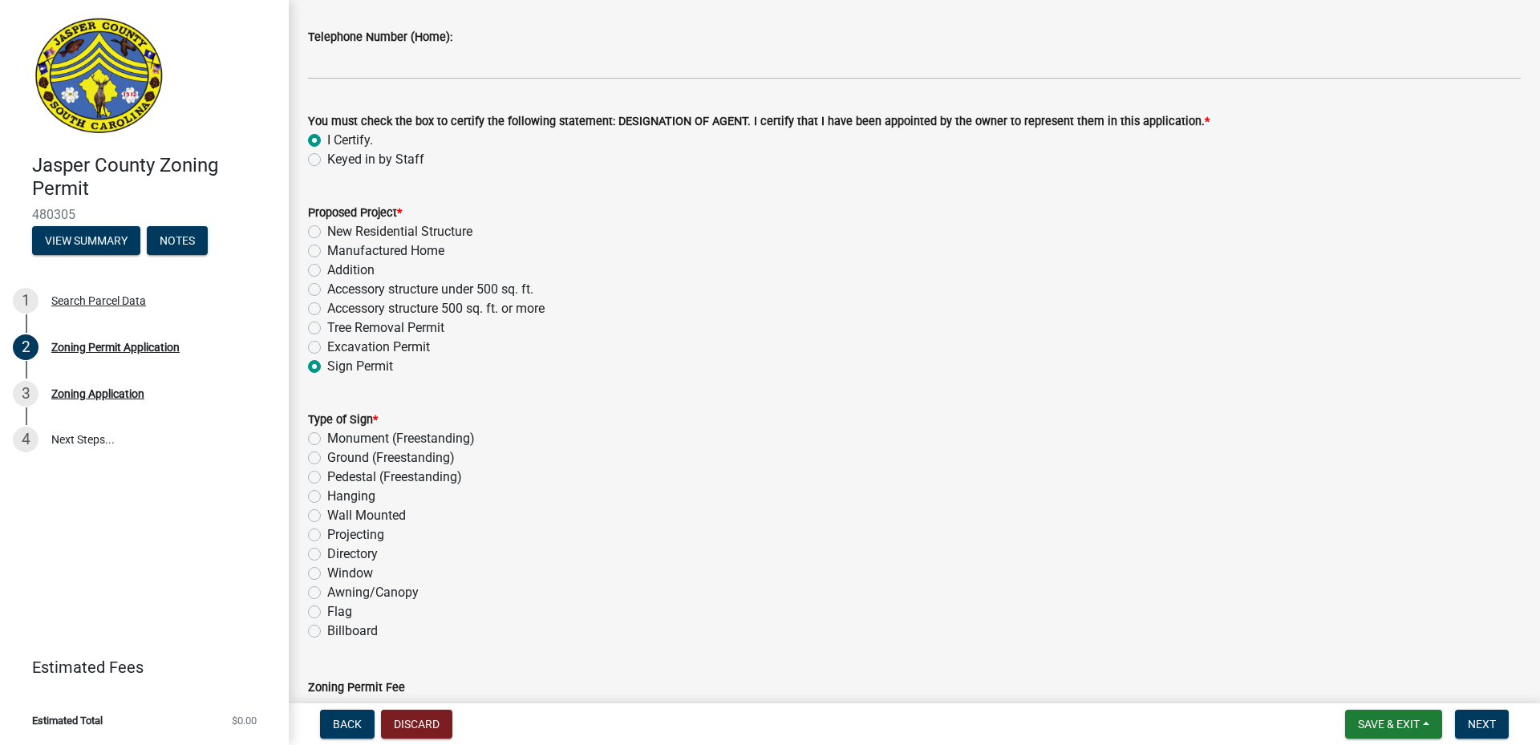
click at [327, 497] on label "Hanging" at bounding box center [351, 496] width 48 height 19
click at [327, 497] on input "Hanging" at bounding box center [332, 492] width 10 height 10
radio input "true"
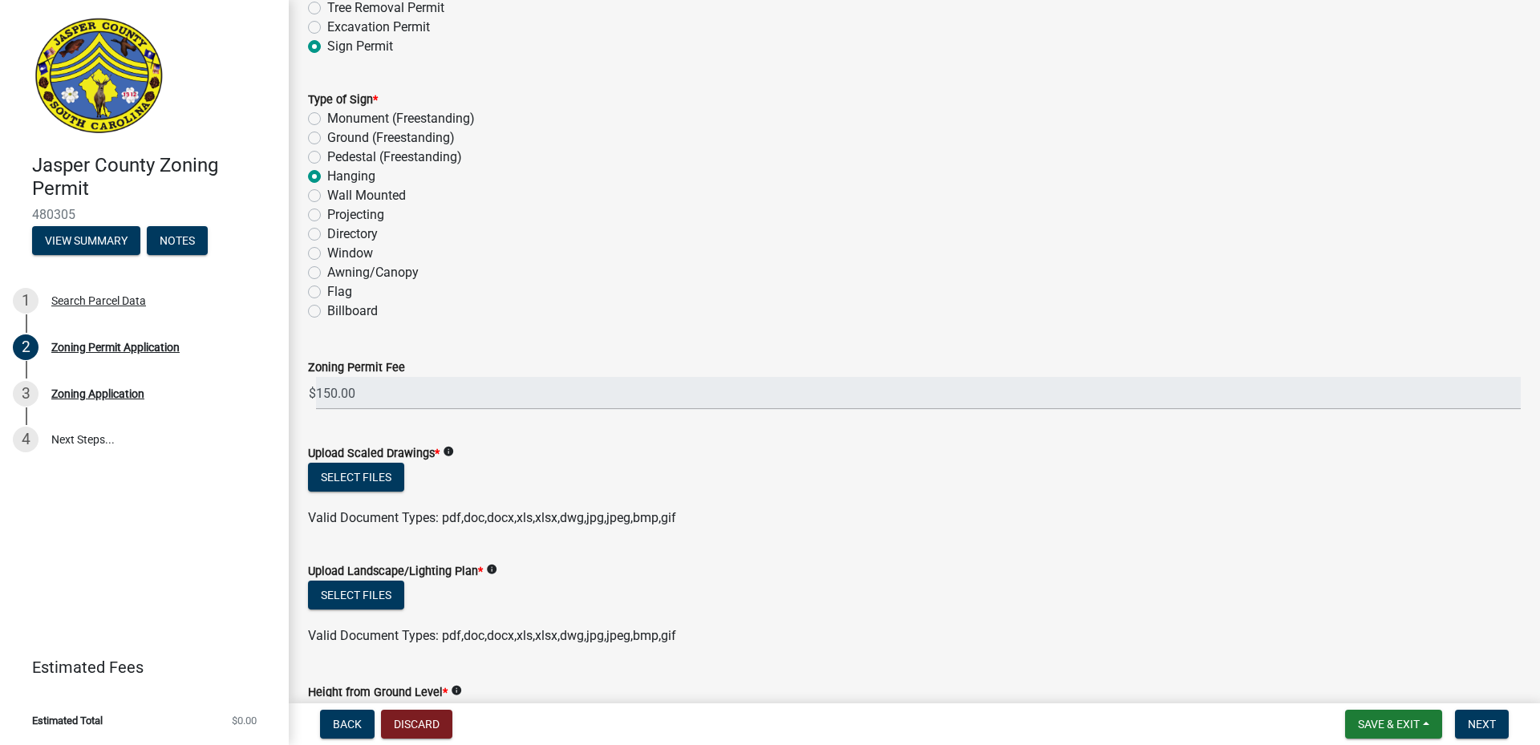
scroll to position [2246, 0]
click at [355, 476] on button "Select files" at bounding box center [356, 476] width 96 height 29
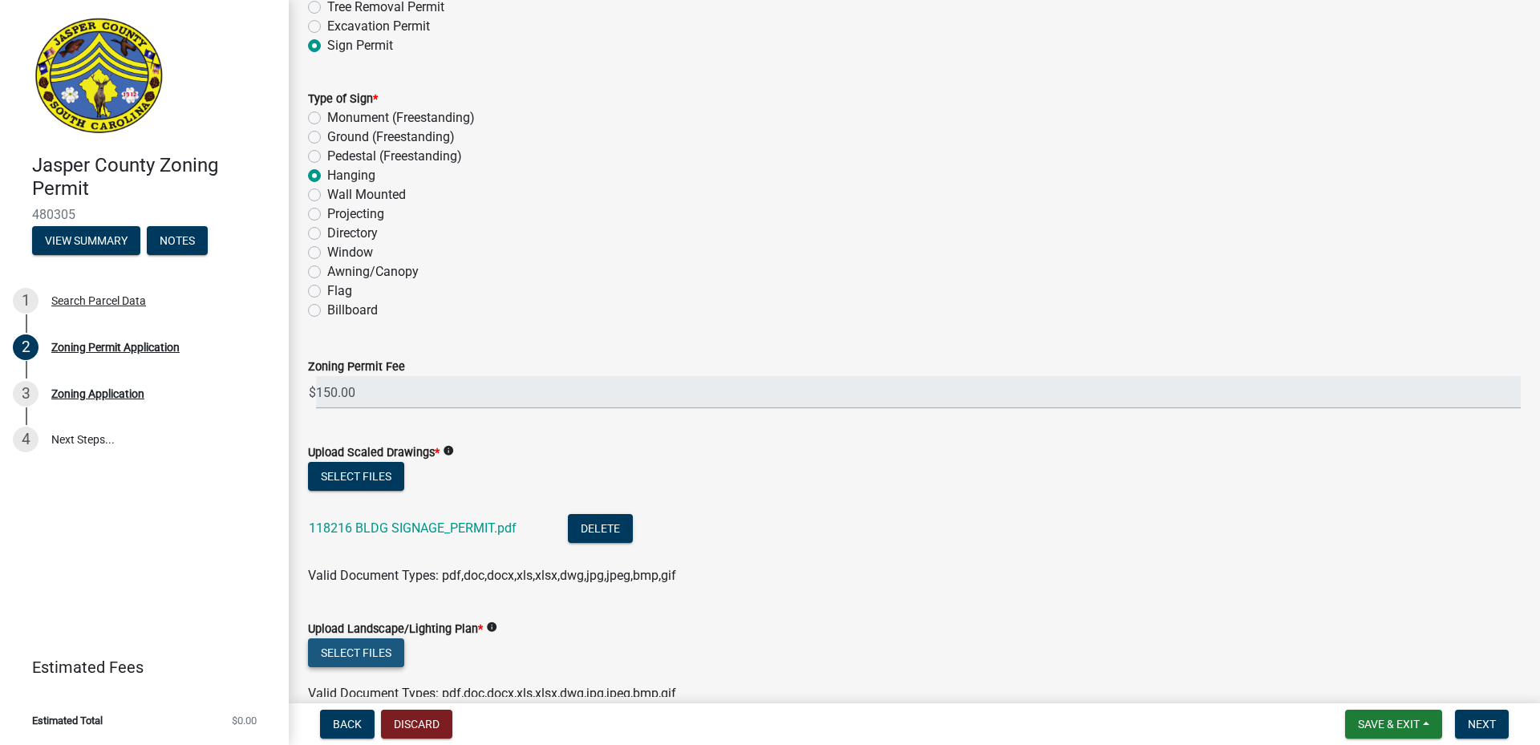
click at [359, 650] on button "Select files" at bounding box center [356, 652] width 96 height 29
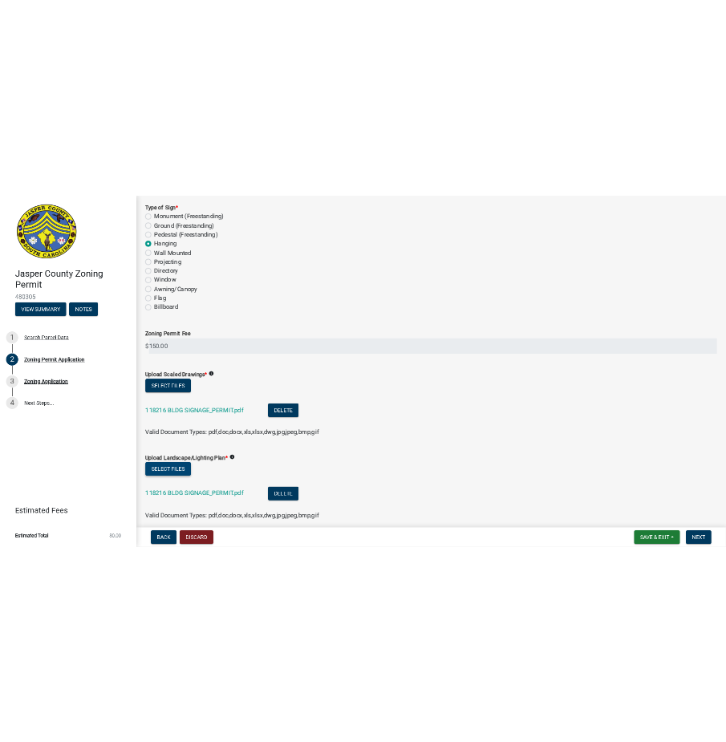
scroll to position [2647, 0]
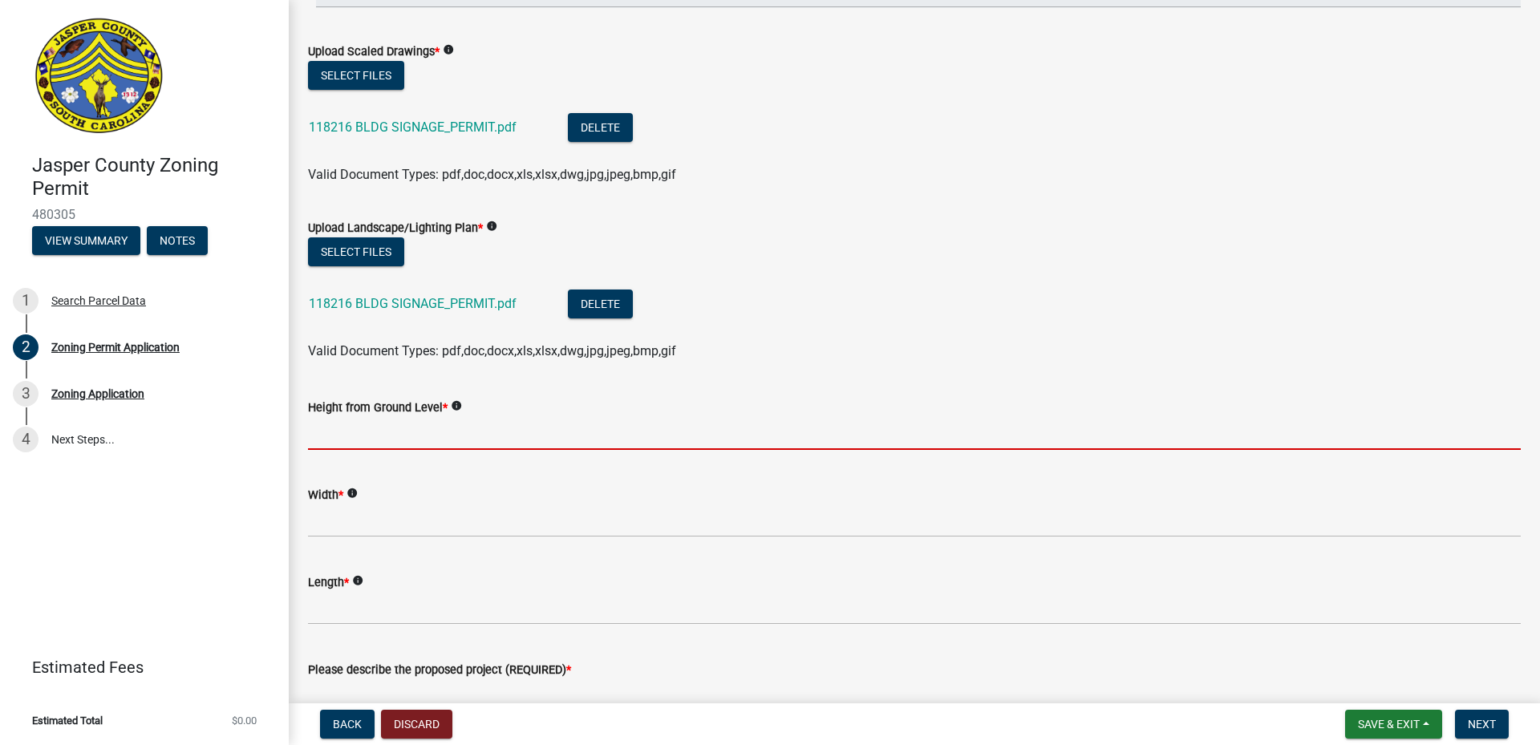
click at [364, 440] on input "Height from Ground Level *" at bounding box center [914, 433] width 1213 height 33
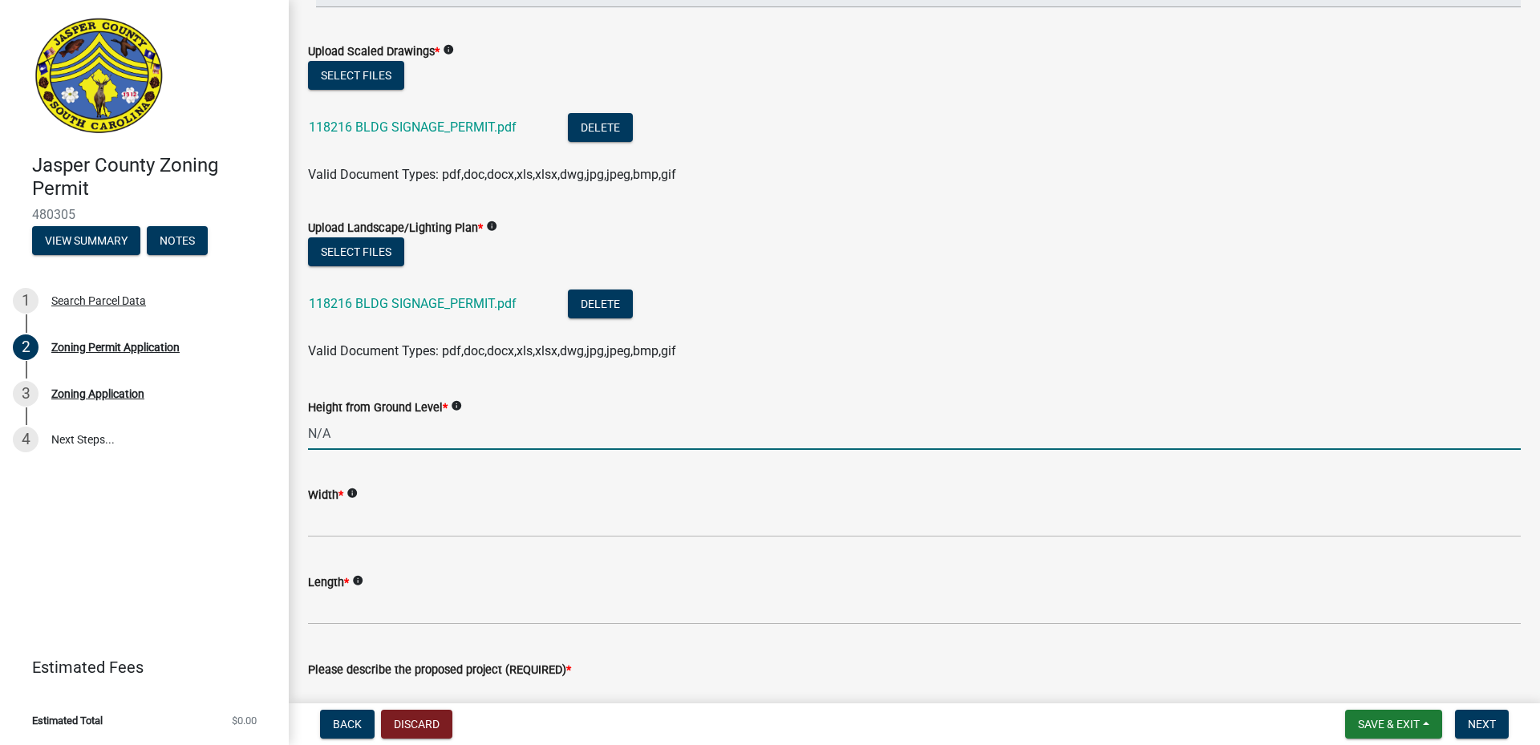
type input "N/A"
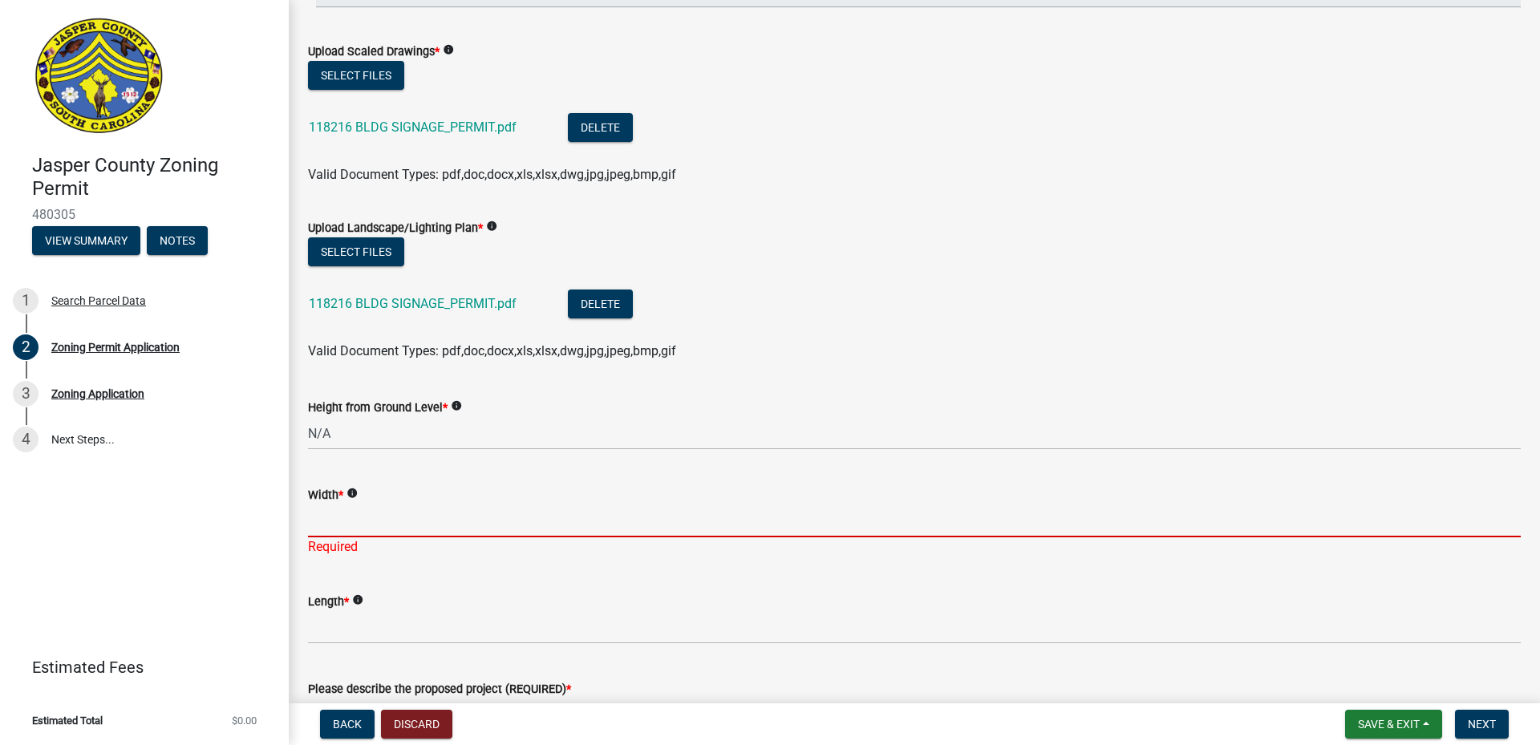
click at [388, 518] on input "Width *" at bounding box center [914, 520] width 1213 height 33
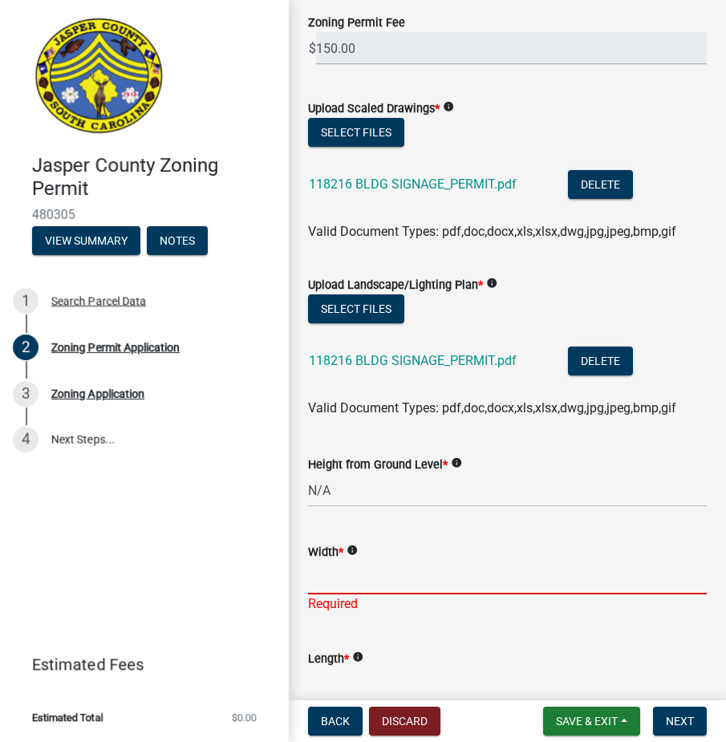
scroll to position [2705, 0]
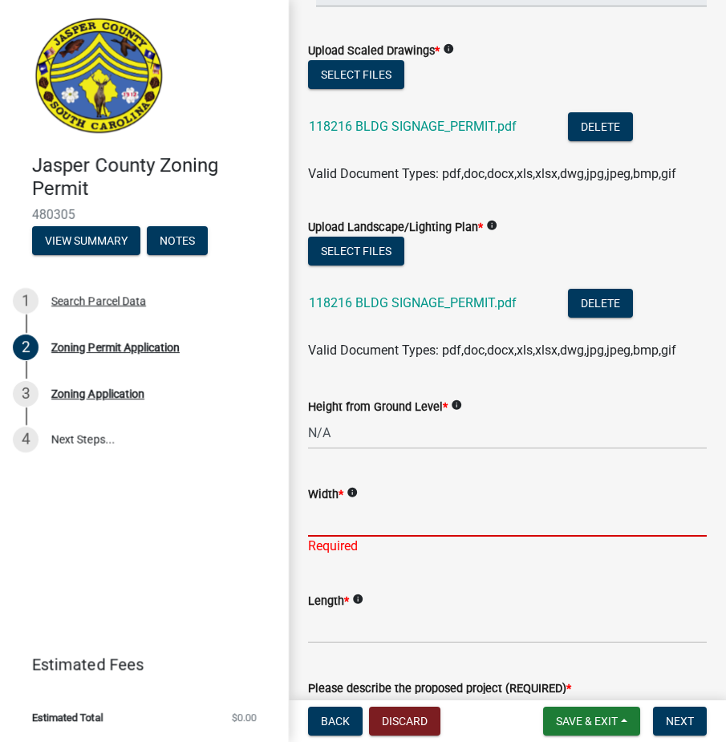
click at [346, 537] on input "Width *" at bounding box center [507, 520] width 399 height 33
type input "36""
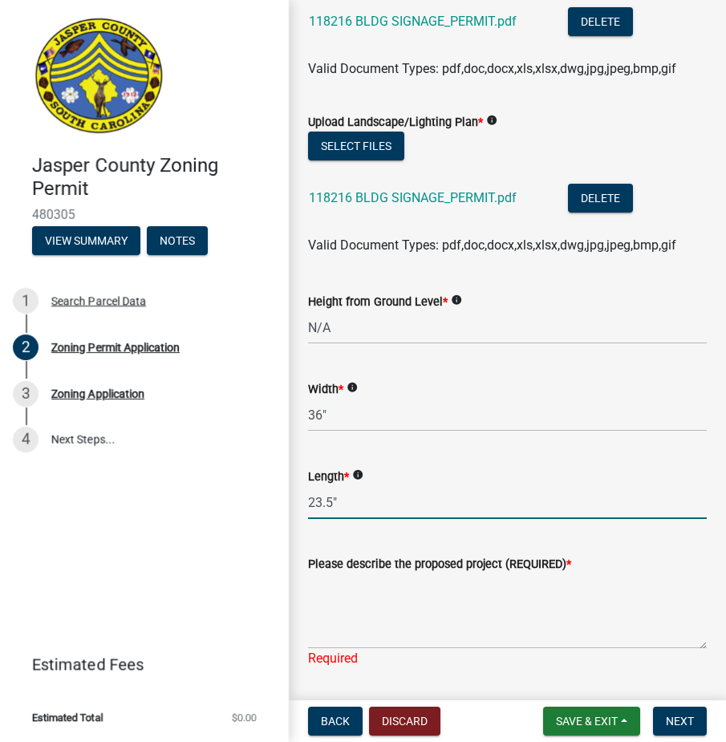
scroll to position [3025, 0]
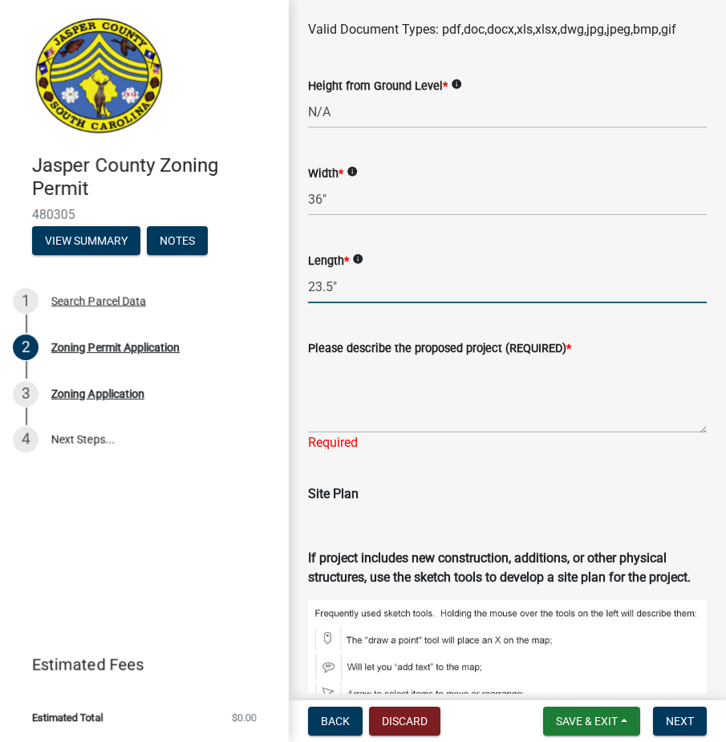
type input "23.5""
click at [389, 433] on textarea "Please describe the proposed project (REQUIRED) *" at bounding box center [507, 395] width 399 height 75
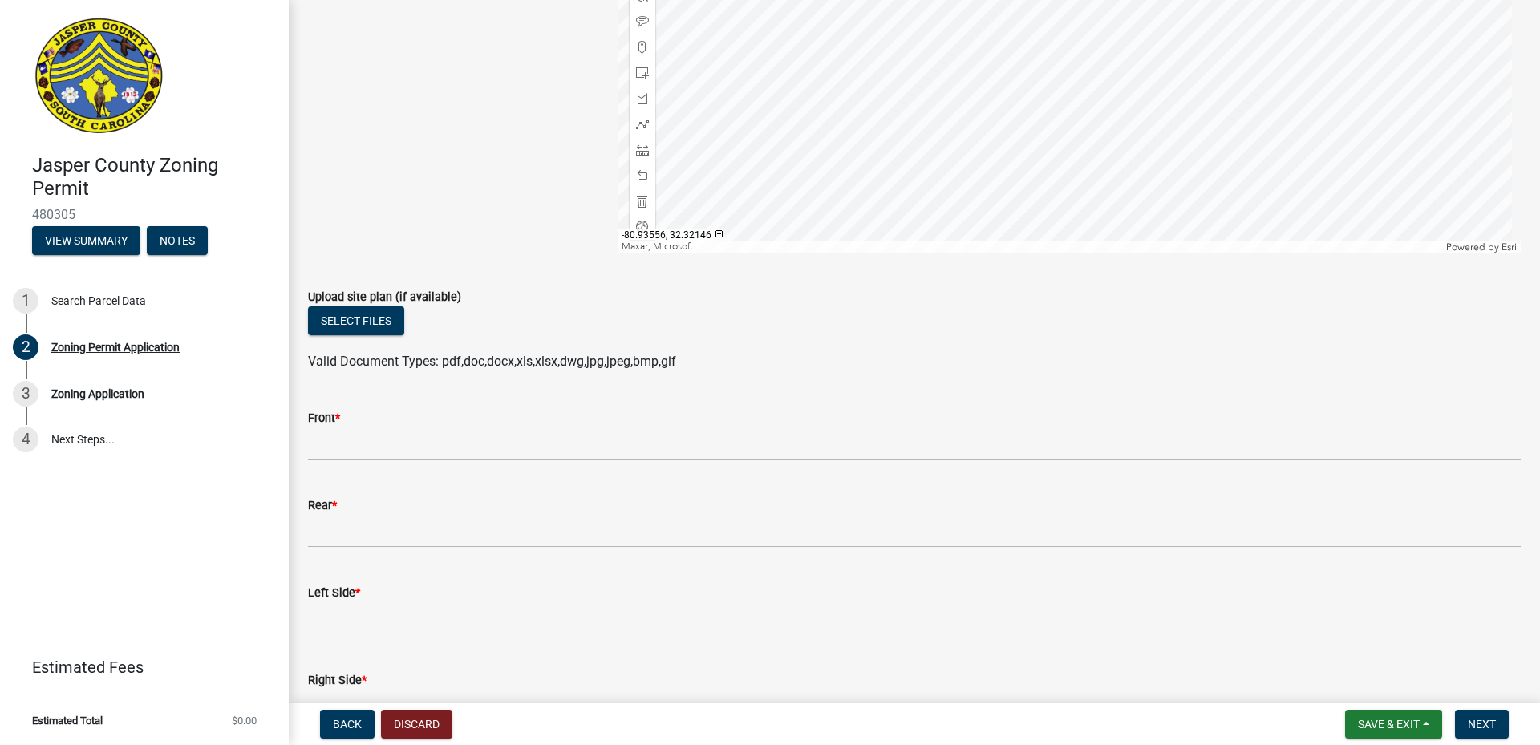
scroll to position [3969, 0]
type textarea "EXACTLY AS DESCRIBED INRNDERIG"
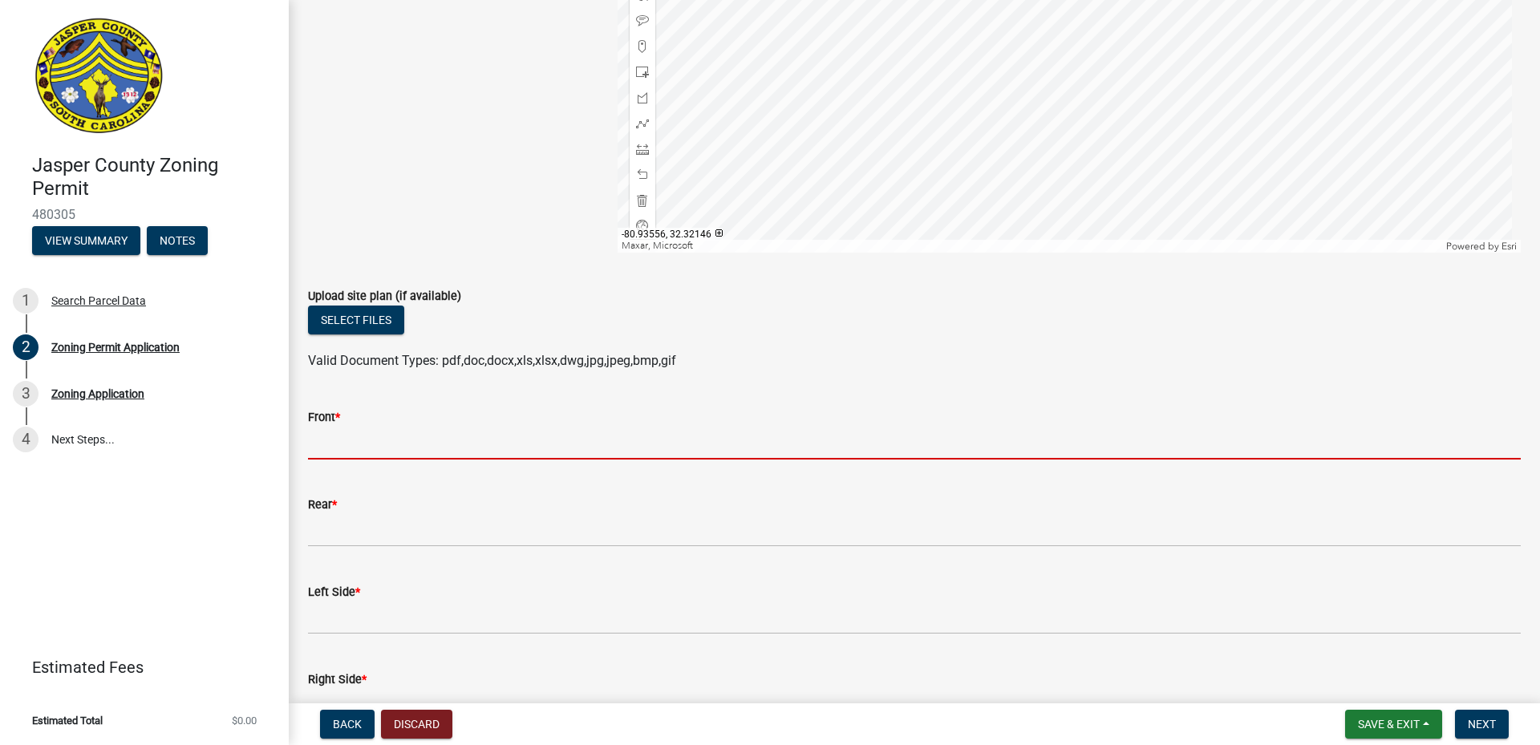
click at [372, 453] on input "Front *" at bounding box center [914, 443] width 1213 height 33
type input "N/A"
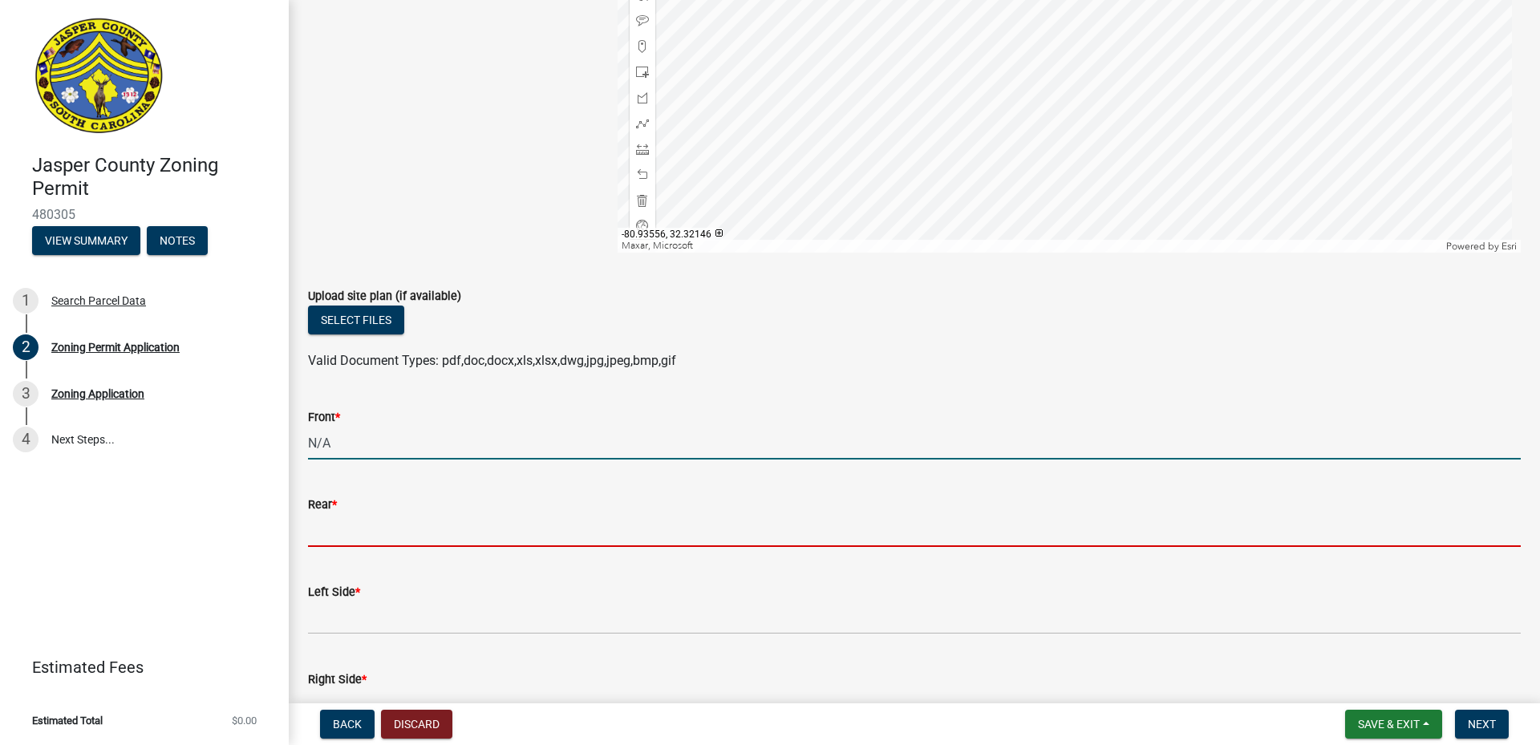
type input "N/A"
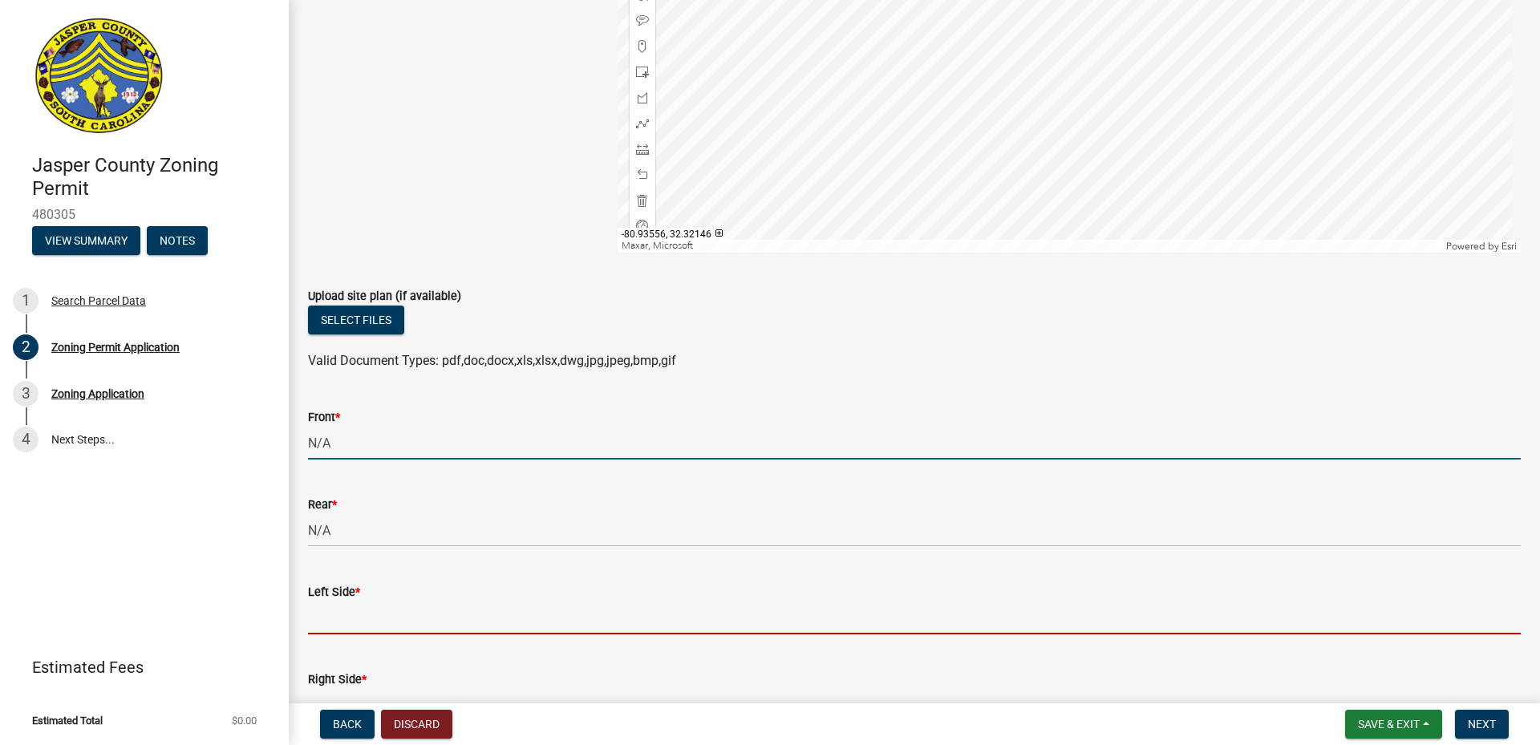
type input "N/A"
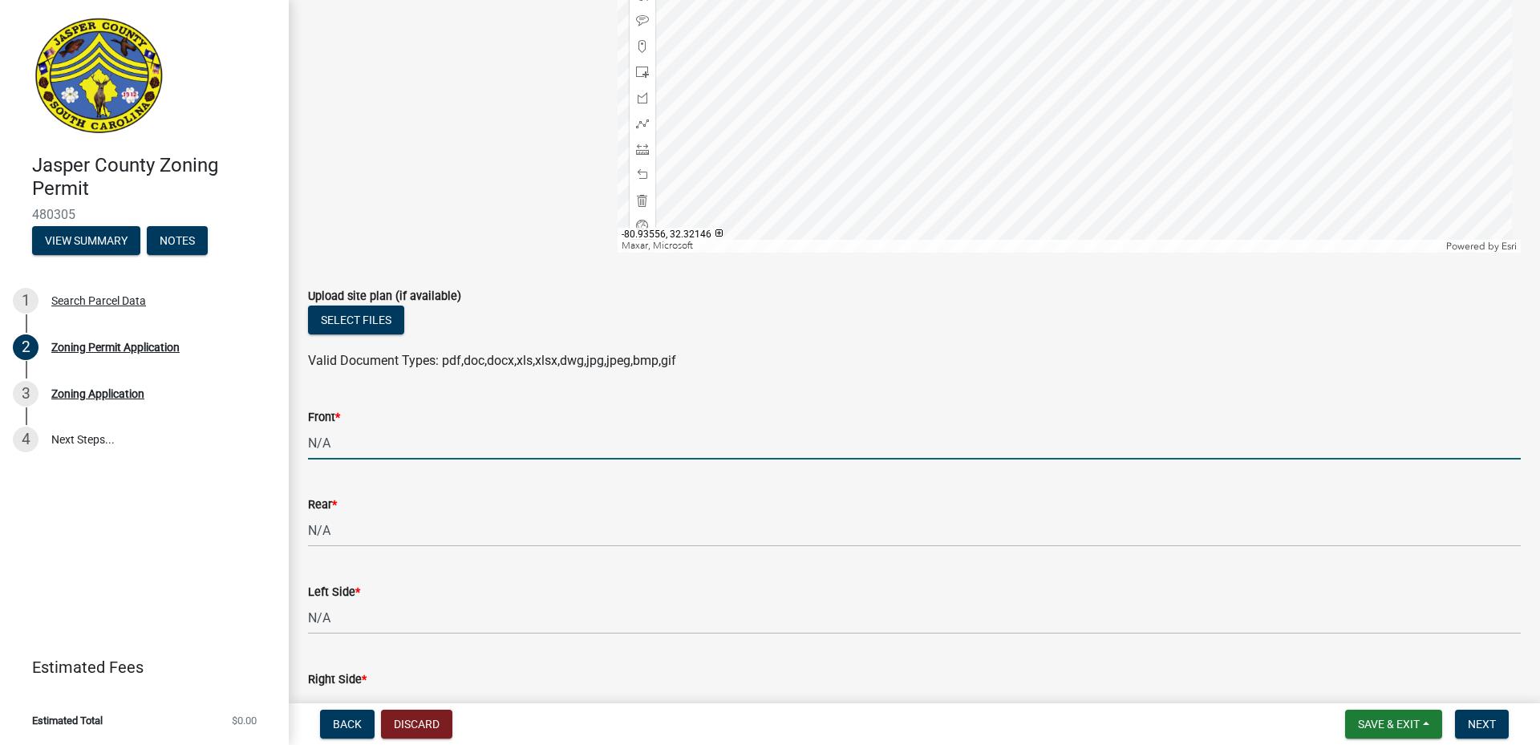
type input "N/A"
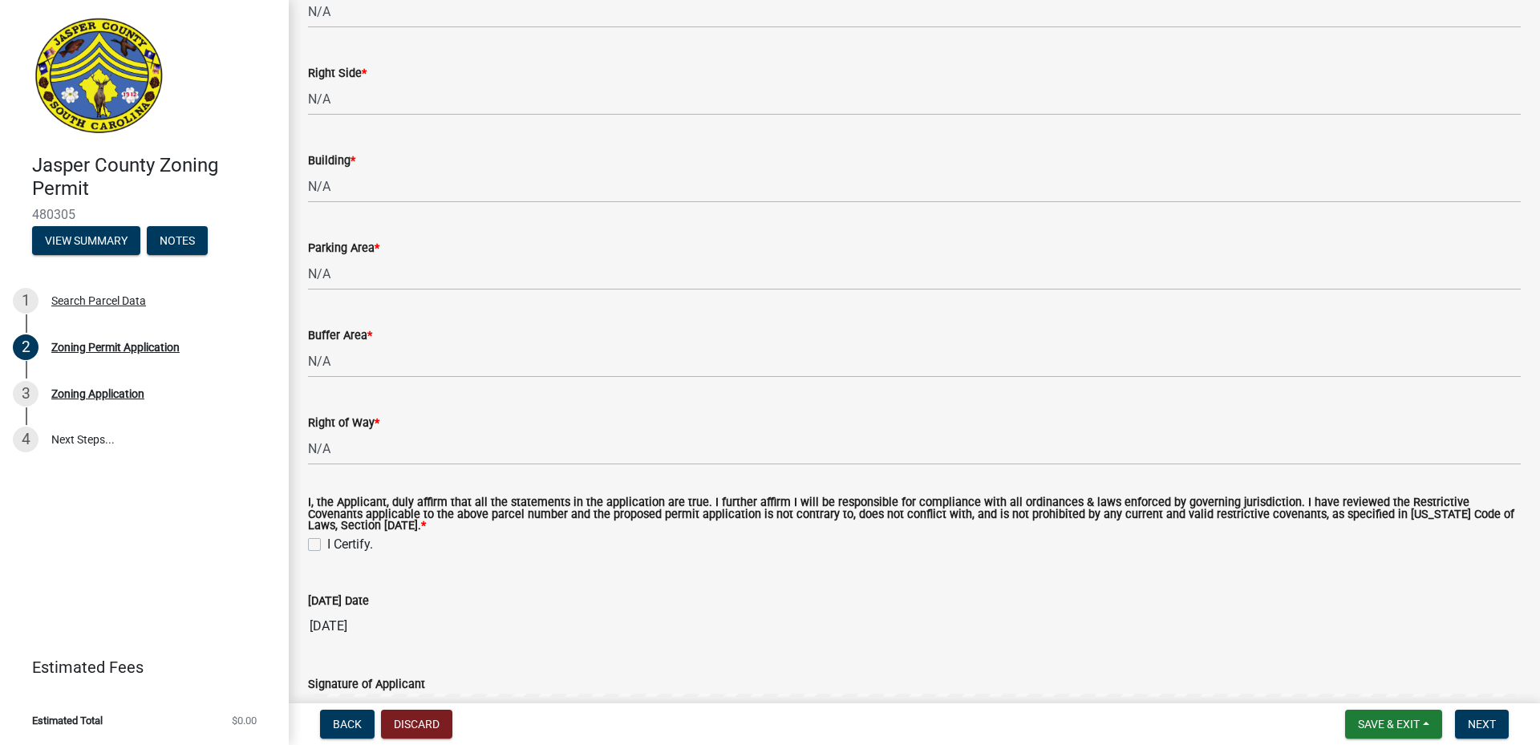
scroll to position [4591, 0]
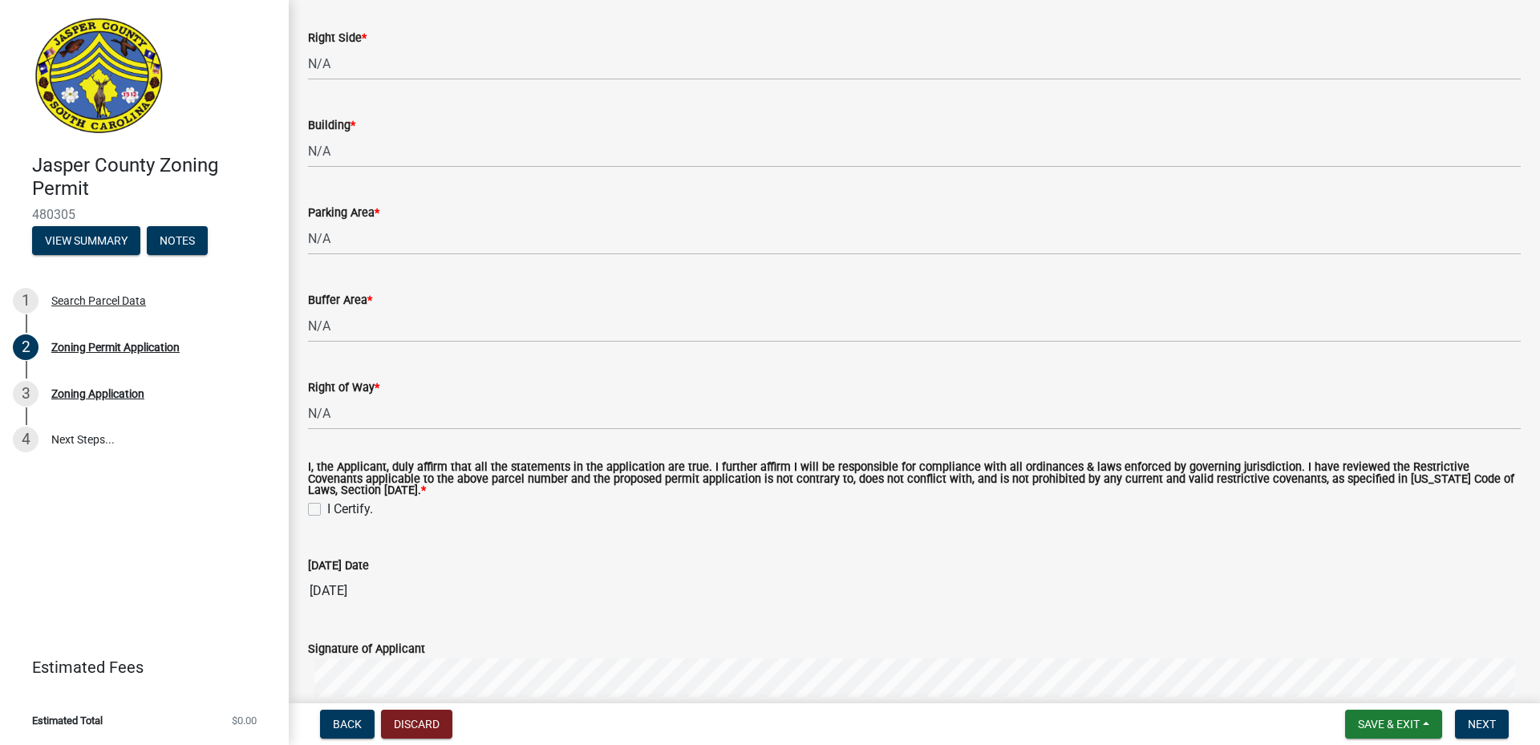
click at [327, 507] on label "I Certify." at bounding box center [350, 509] width 46 height 19
click at [327, 507] on input "I Certify." at bounding box center [332, 505] width 10 height 10
checkbox input "true"
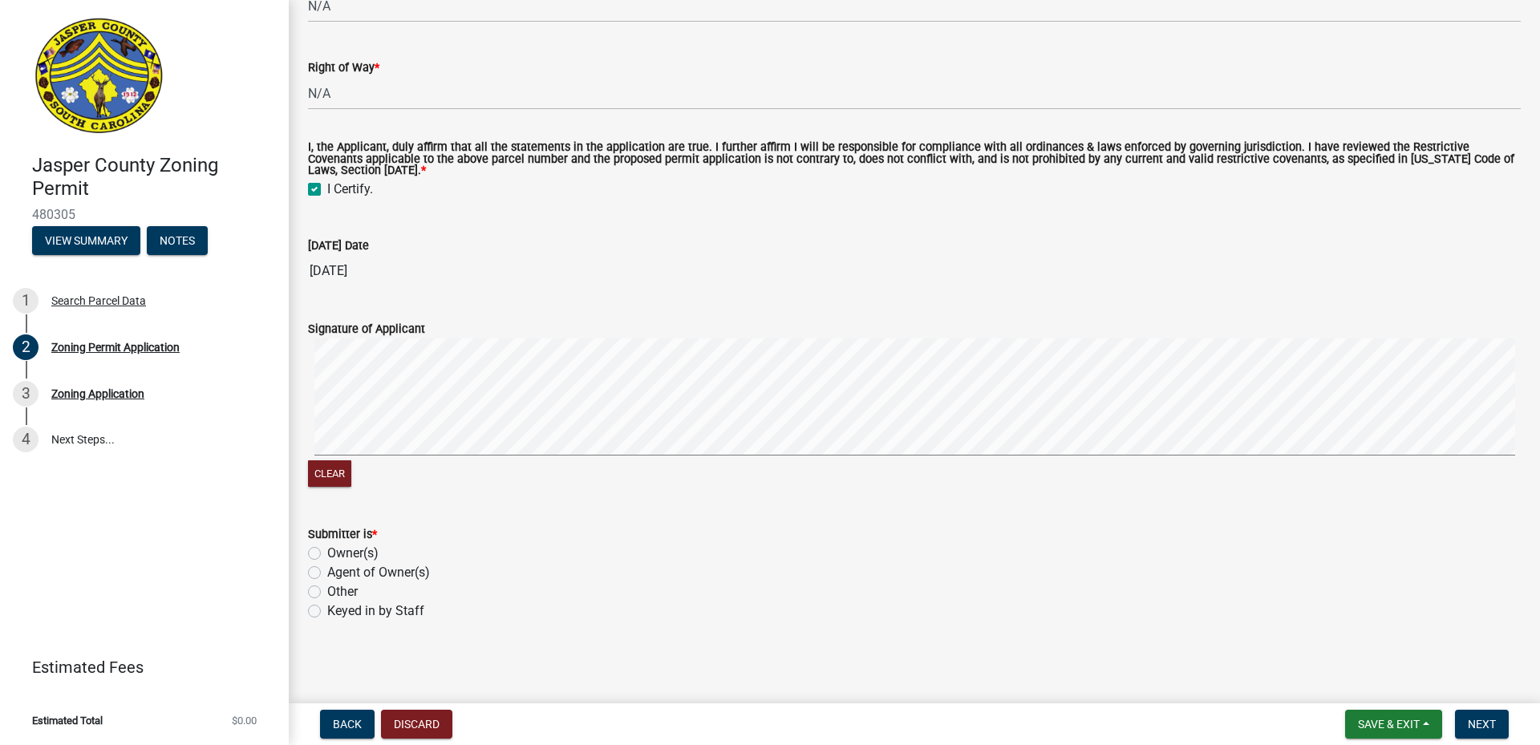
scroll to position [4913, 0]
click at [327, 594] on label "Other" at bounding box center [342, 590] width 30 height 19
click at [327, 592] on input "Other" at bounding box center [332, 586] width 10 height 10
radio input "true"
click at [713, 723] on span "Next" at bounding box center [1482, 724] width 28 height 13
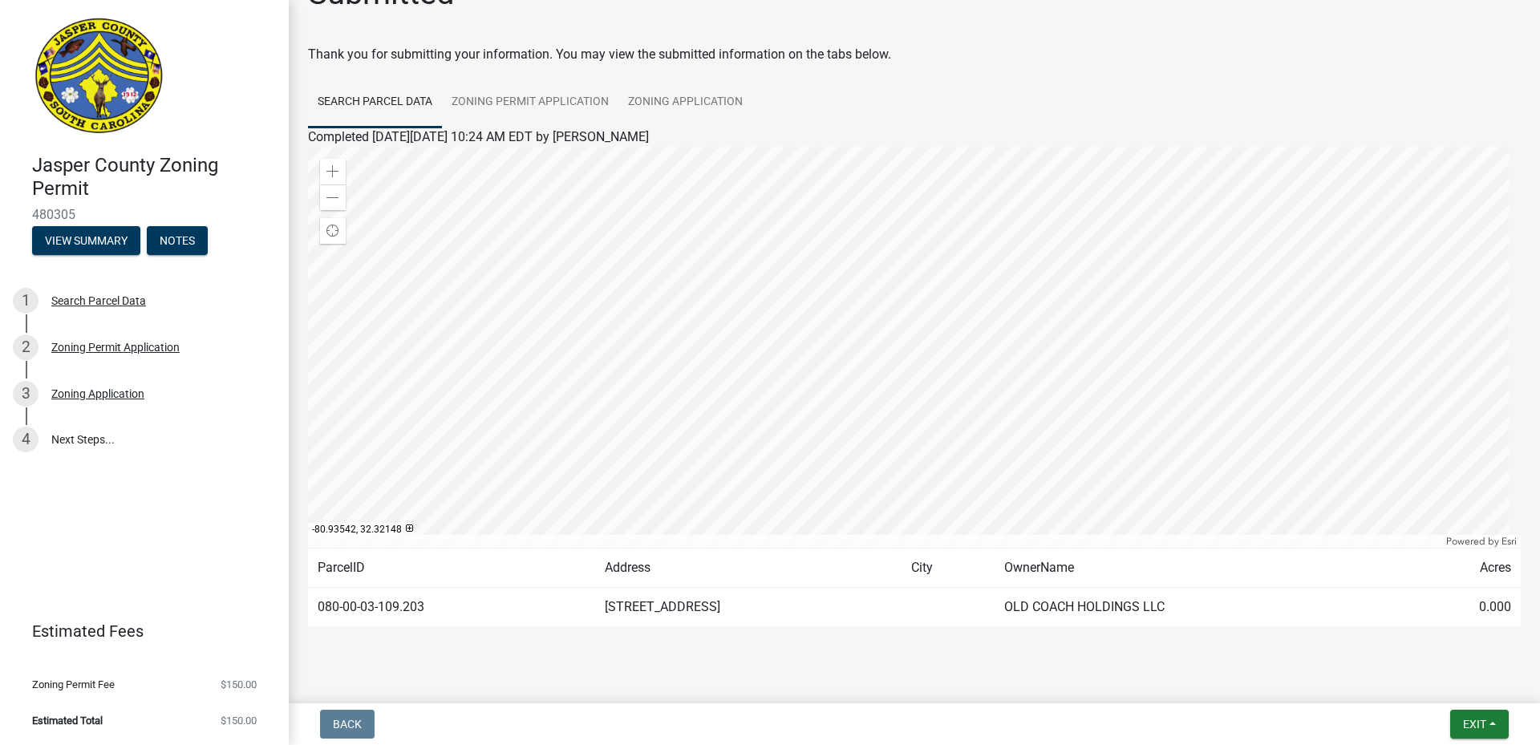
scroll to position [69, 0]
